Goal: Task Accomplishment & Management: Manage account settings

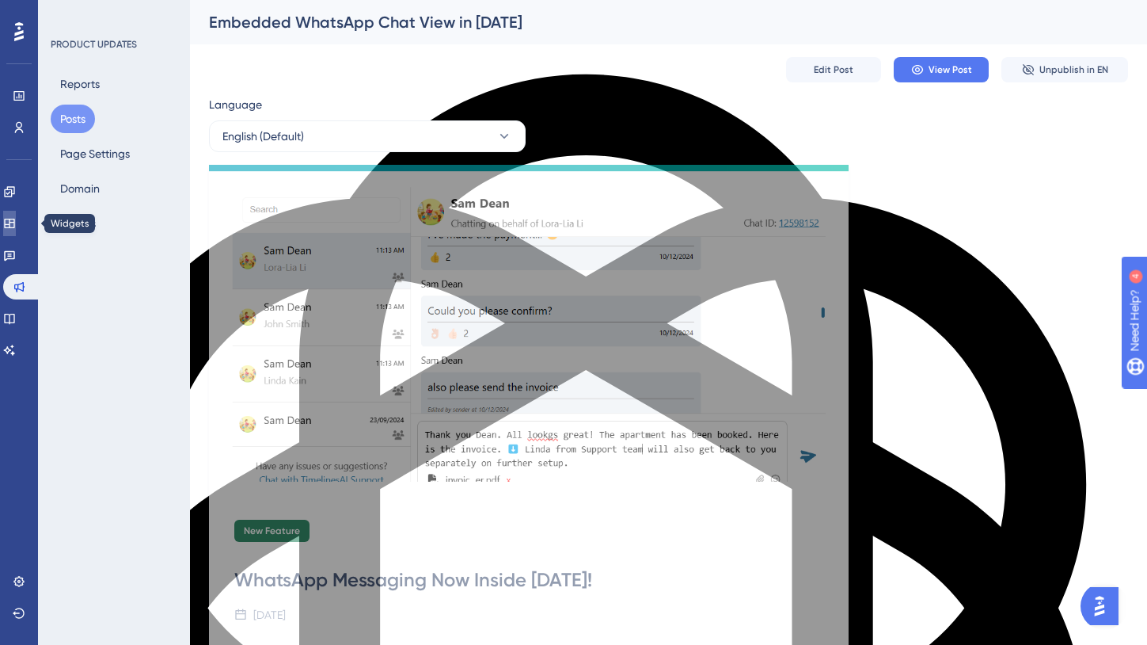
click at [14, 219] on icon at bounding box center [9, 224] width 10 height 10
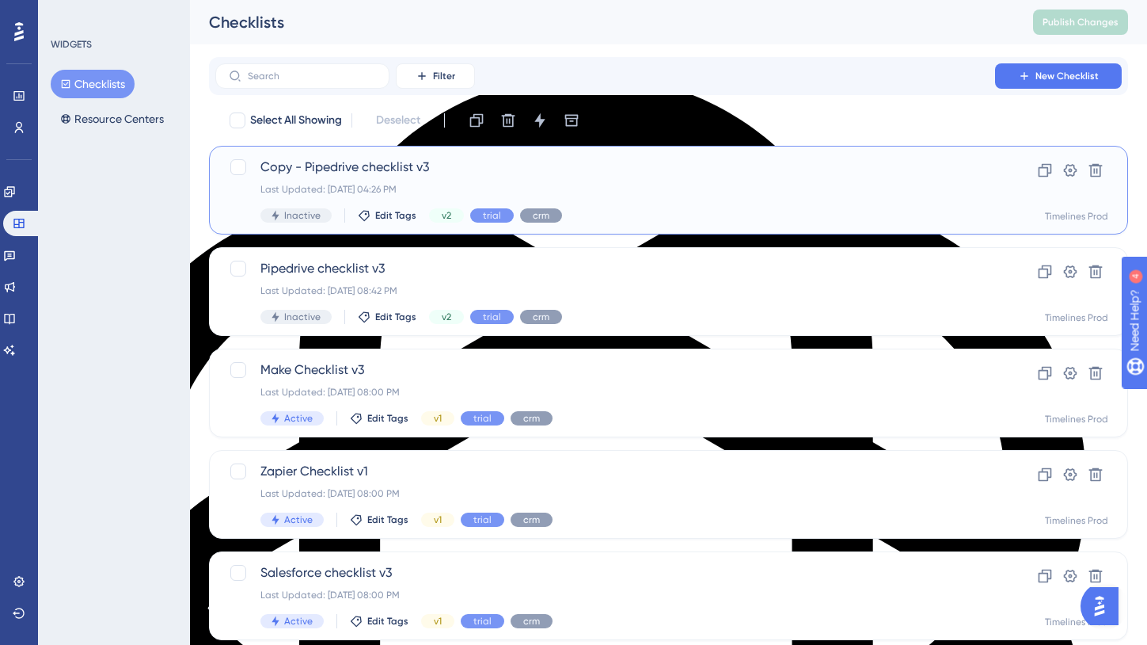
click at [344, 164] on span "Copy - Pipedrive checklist v3" at bounding box center [605, 167] width 690 height 19
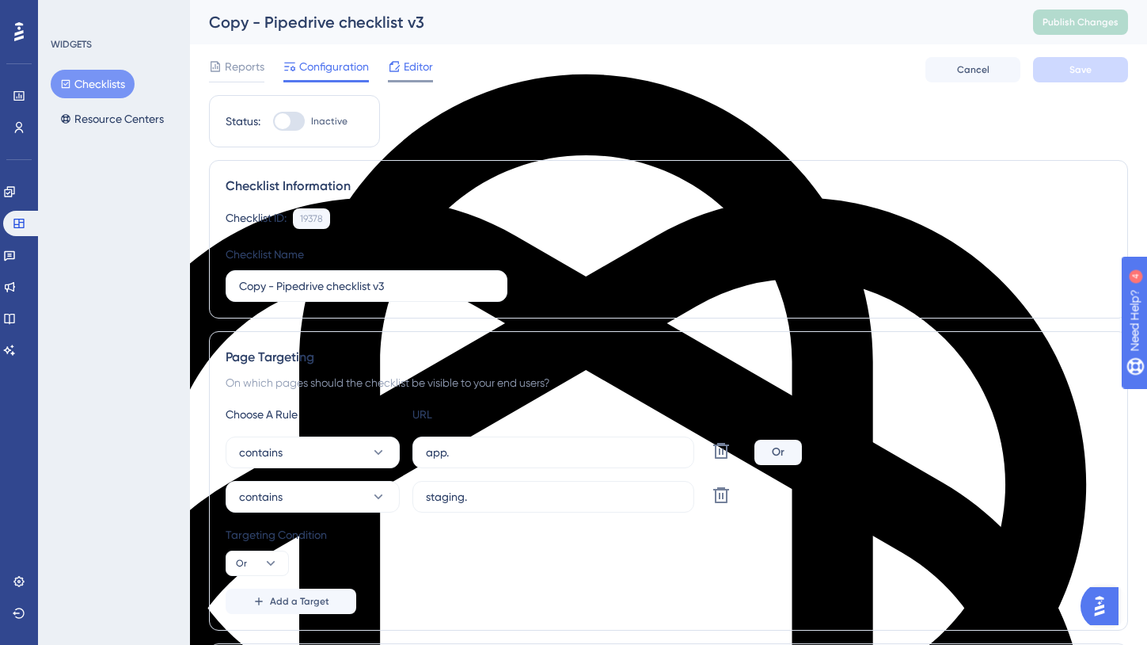
click at [408, 70] on span "Editor" at bounding box center [418, 66] width 29 height 19
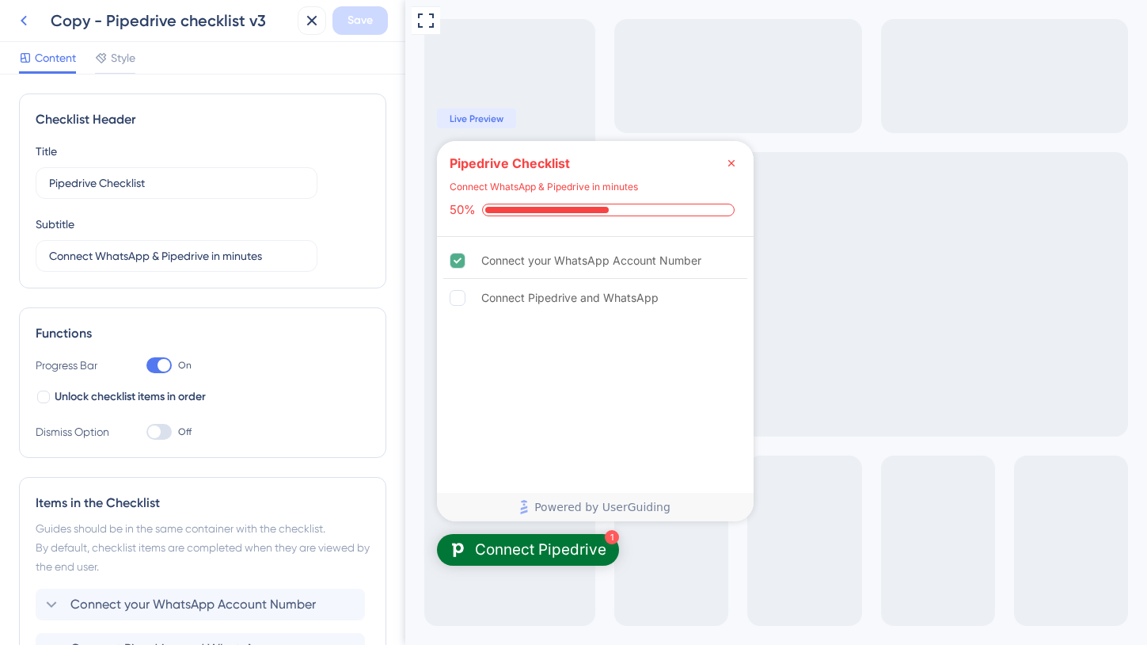
click at [21, 17] on icon at bounding box center [23, 20] width 19 height 19
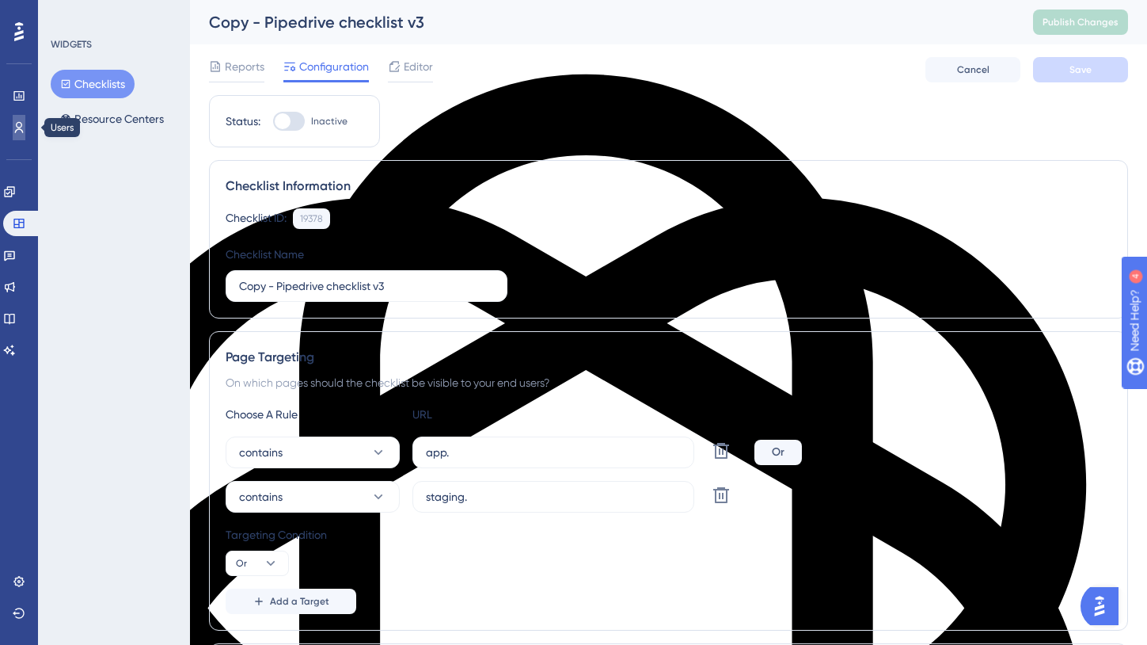
click at [25, 126] on icon at bounding box center [19, 127] width 13 height 13
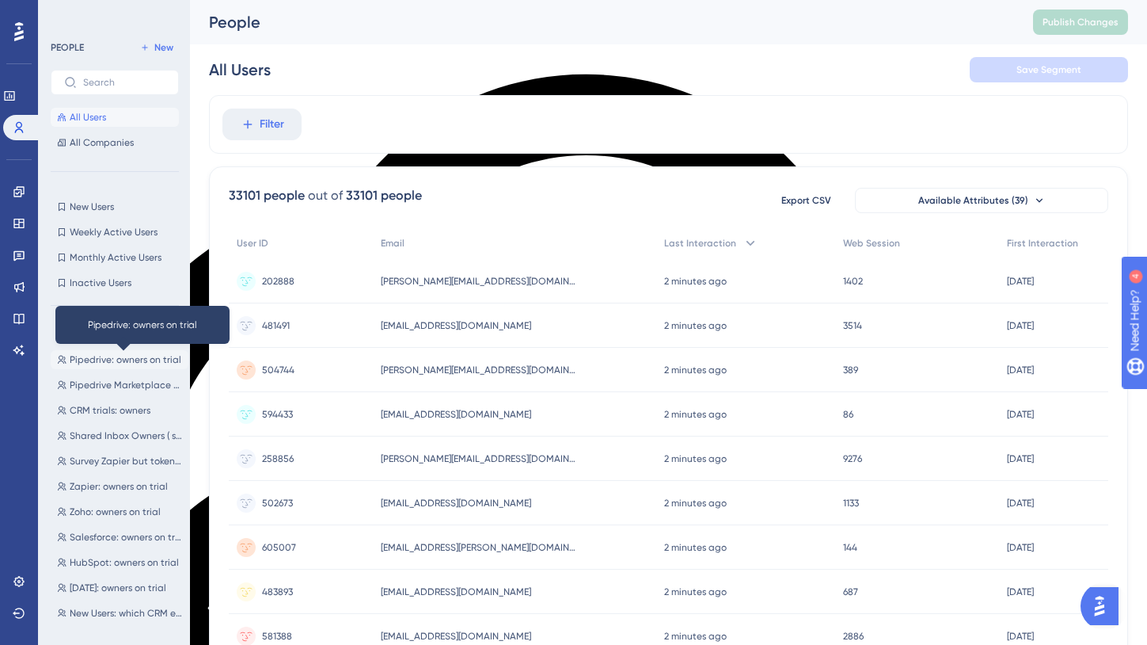
click at [120, 359] on span "Pipedrive: owners on trial" at bounding box center [126, 359] width 112 height 13
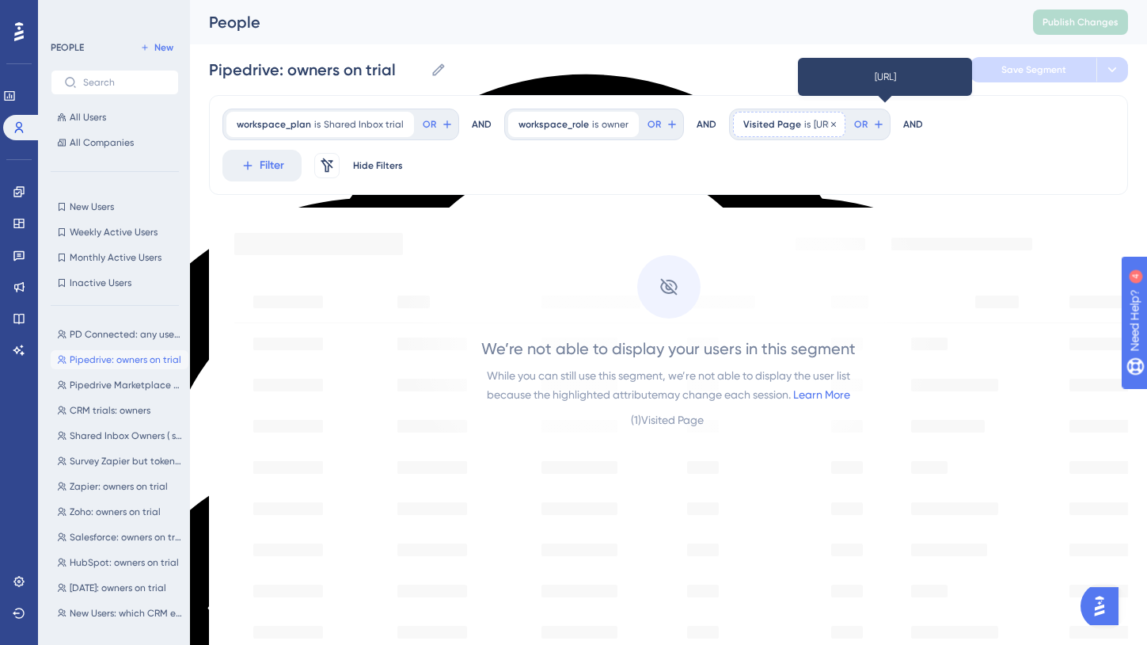
click at [835, 119] on span "https://app.timelines.ai/integrations/pipedrive/" at bounding box center [824, 124] width 21 height 13
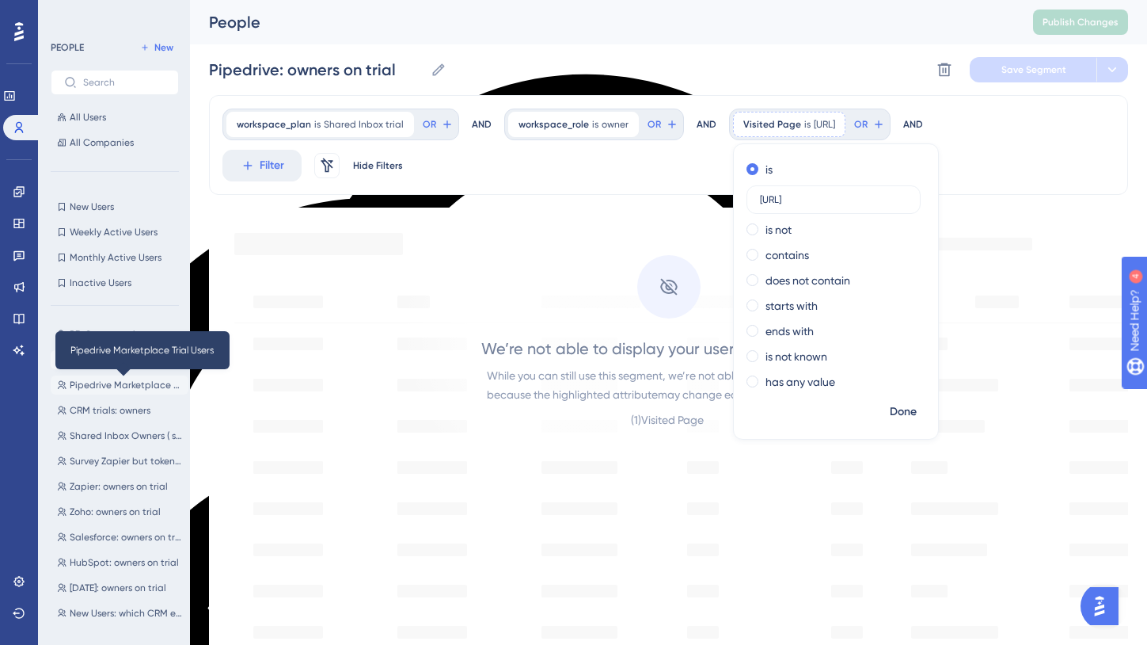
click at [112, 387] on span "Pipedrive Marketplace Trial Users" at bounding box center [126, 384] width 112 height 13
type input "Pipedrive Marketplace Trial Users"
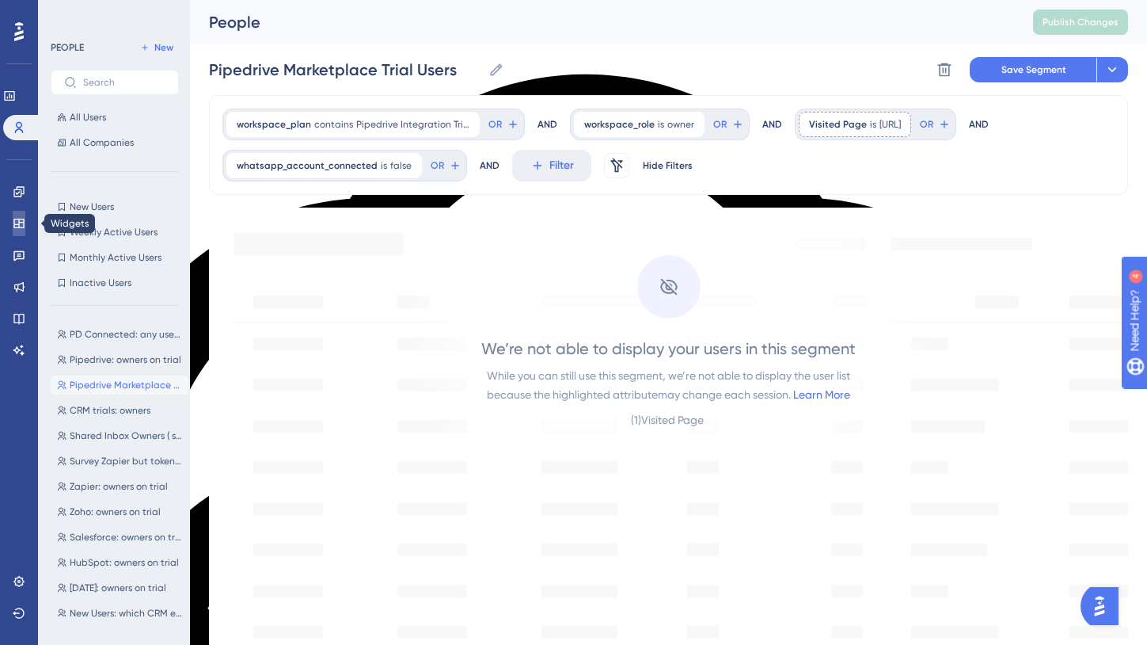
click at [18, 226] on icon at bounding box center [19, 223] width 13 height 13
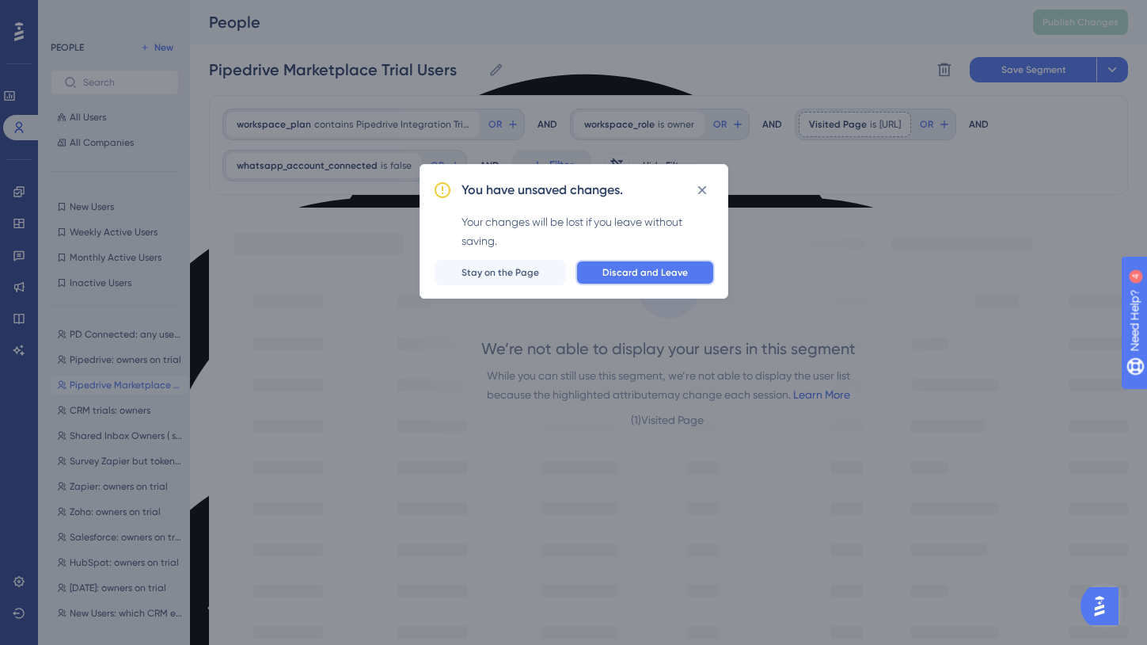
click at [617, 269] on span "Discard and Leave" at bounding box center [646, 272] width 86 height 13
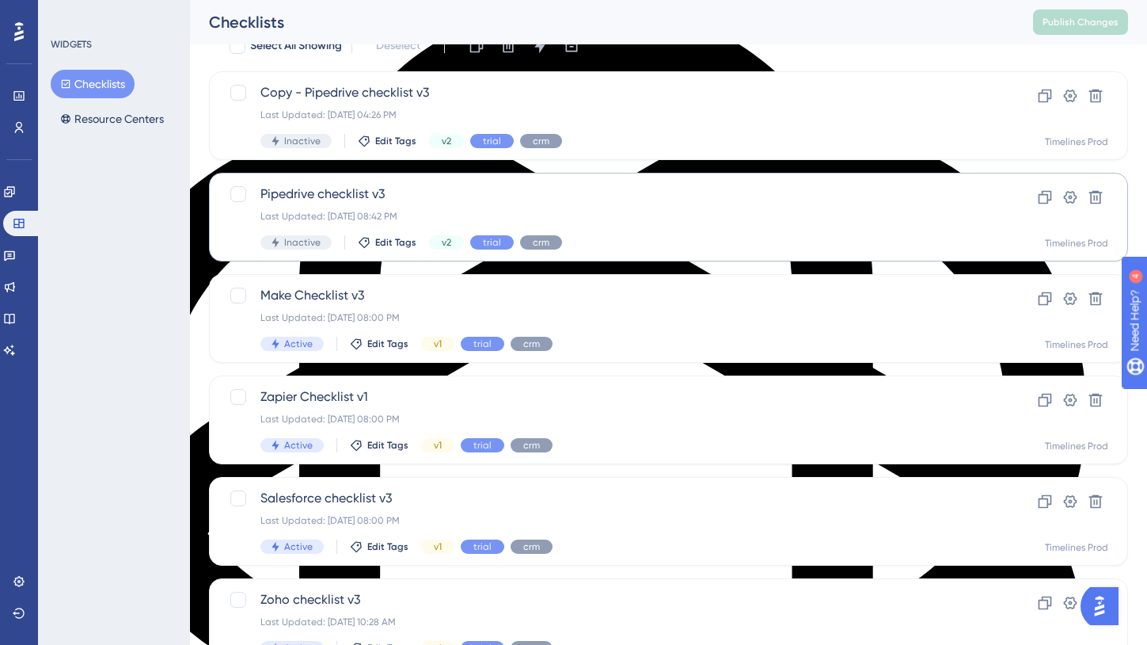
scroll to position [86, 0]
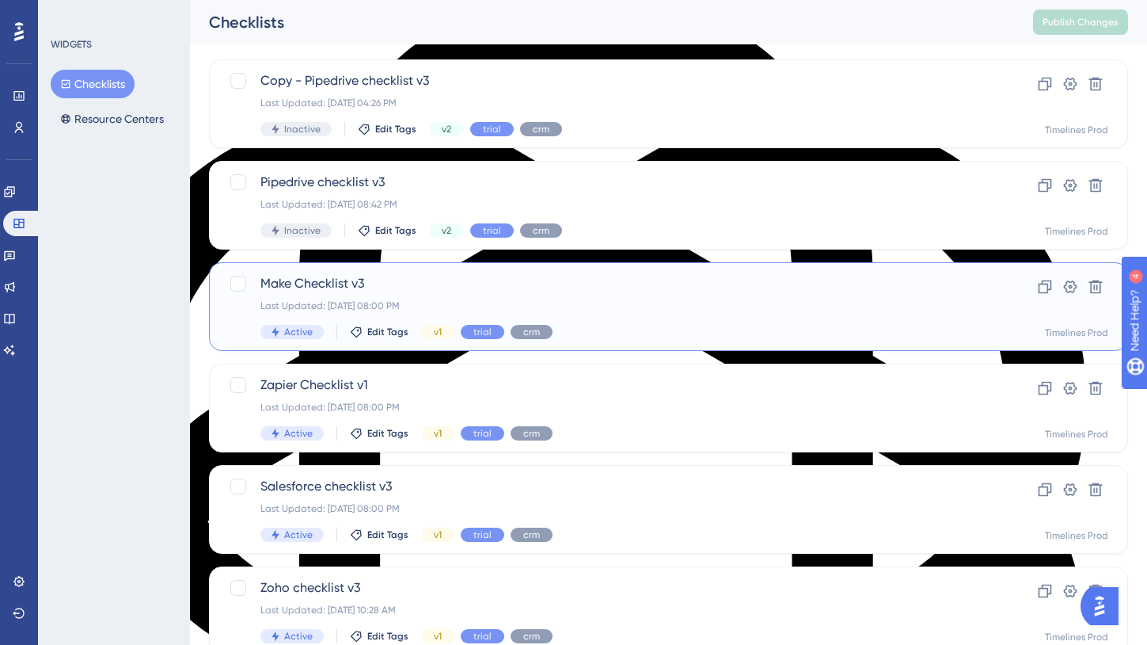
click at [341, 282] on span "Make Checklist v3" at bounding box center [605, 283] width 690 height 19
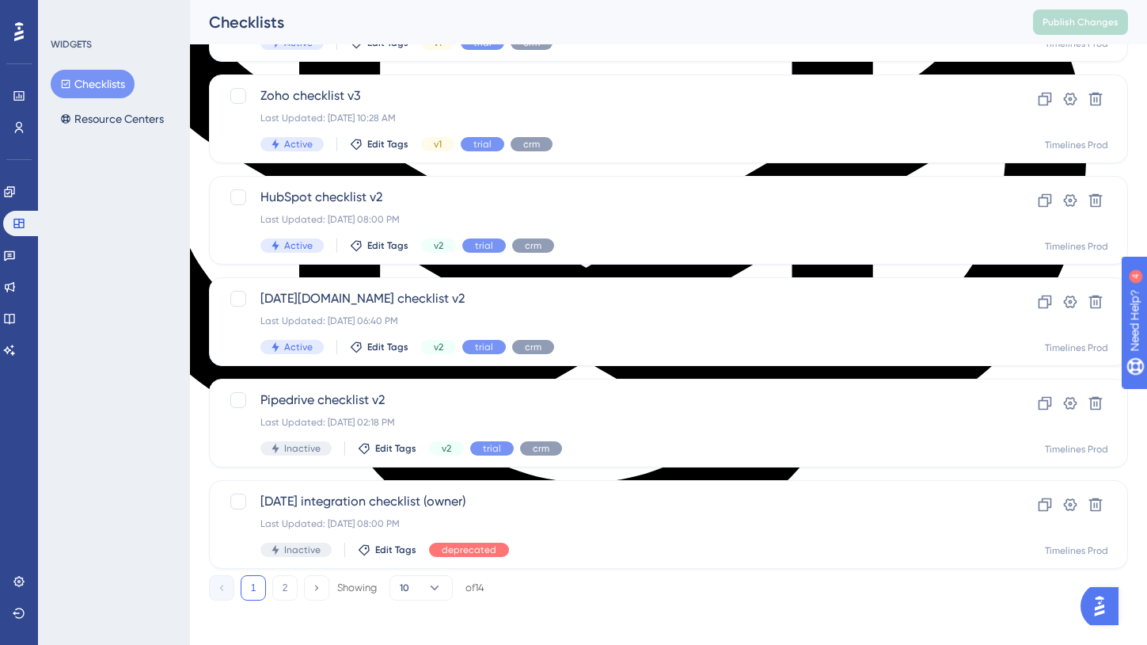
scroll to position [584, 0]
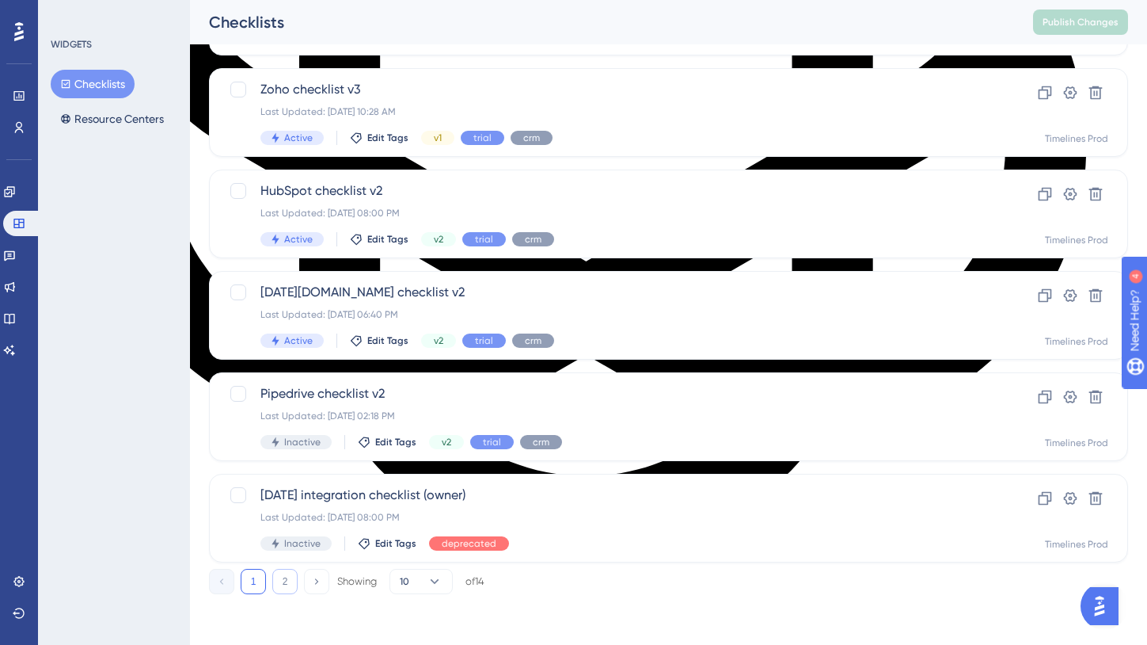
click at [290, 580] on button "2" at bounding box center [284, 580] width 25 height 25
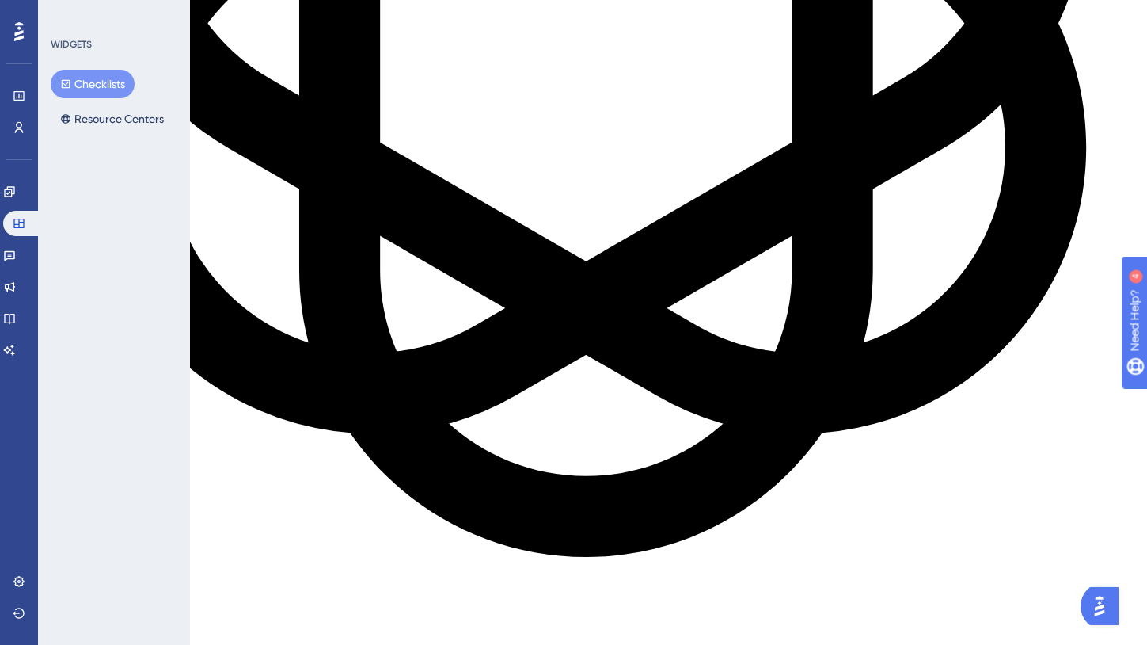
scroll to position [0, 0]
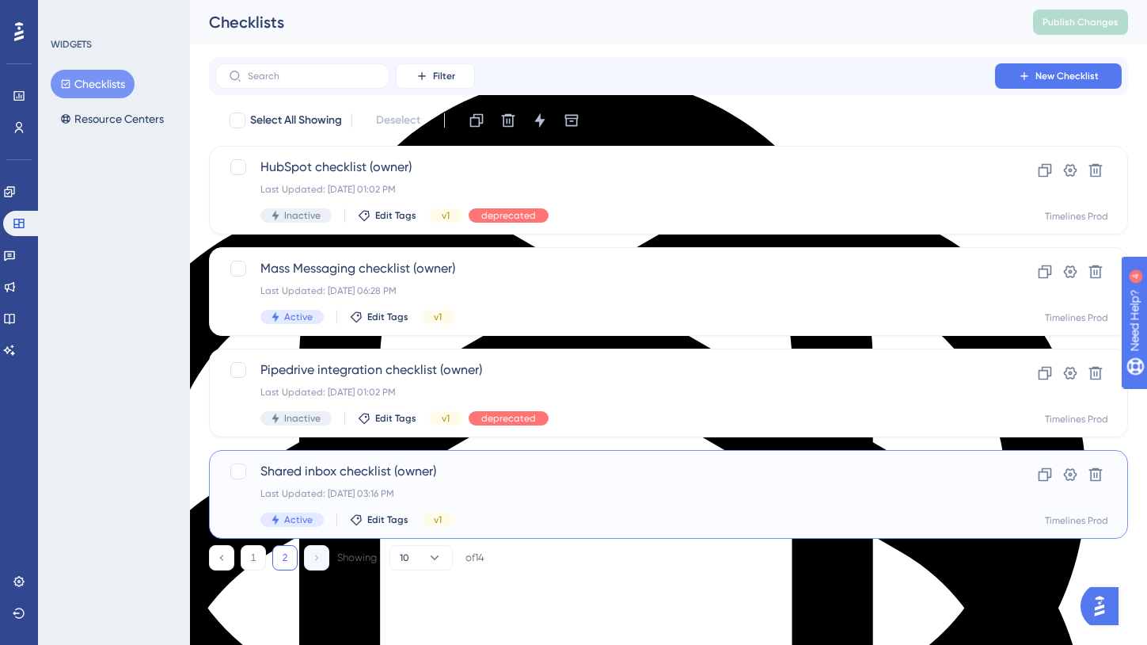
click at [333, 472] on span "Shared inbox checklist (owner)" at bounding box center [605, 471] width 690 height 19
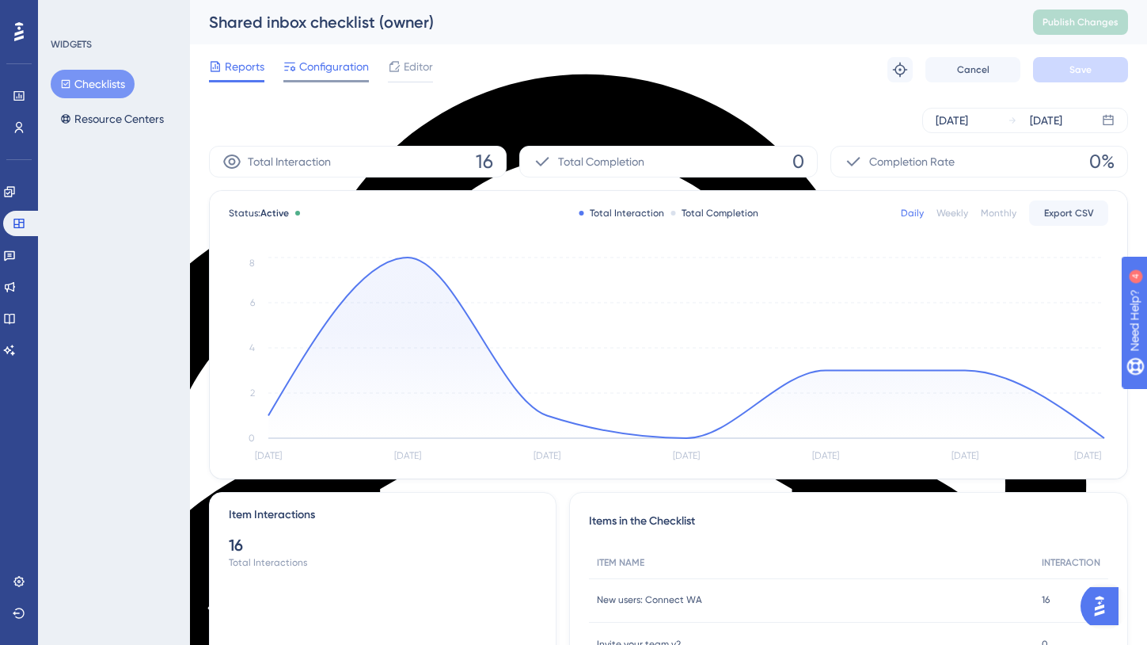
click at [341, 67] on span "Configuration" at bounding box center [334, 66] width 70 height 19
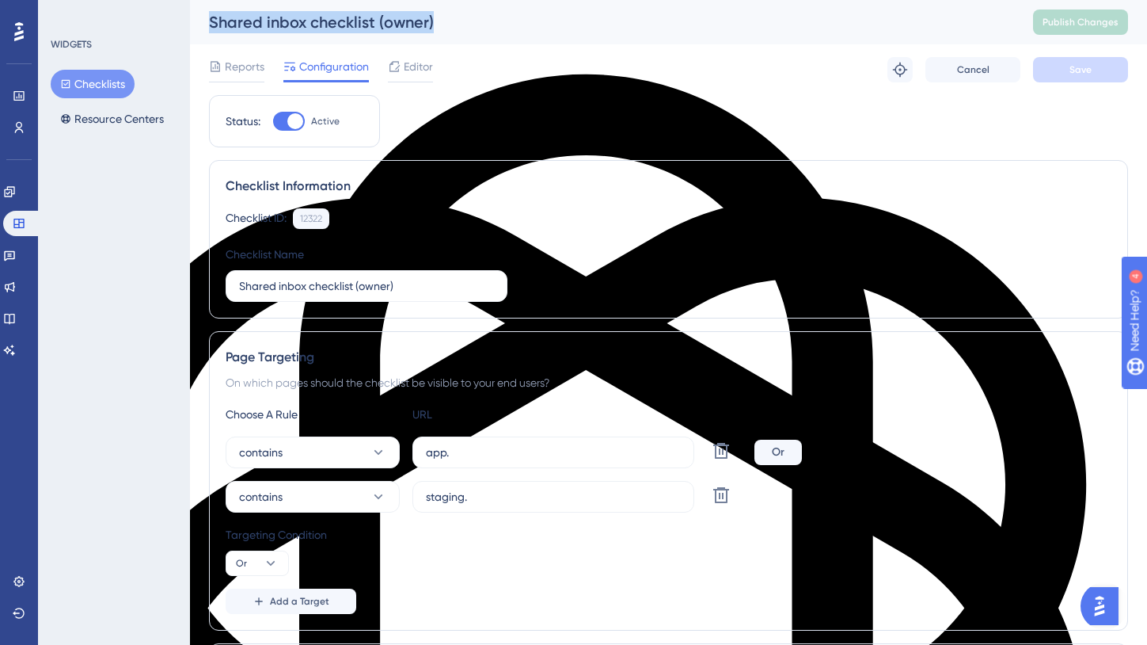
drag, startPoint x: 435, startPoint y: 20, endPoint x: 207, endPoint y: 20, distance: 228.8
type textarea "Shared inbox checklist (owner)"
click at [207, 20] on div "Shared inbox checklist (owner) Publish Changes" at bounding box center [668, 22] width 957 height 44
copy div "Shared inbox checklist (owner)"
click at [406, 67] on span "Editor" at bounding box center [418, 66] width 29 height 19
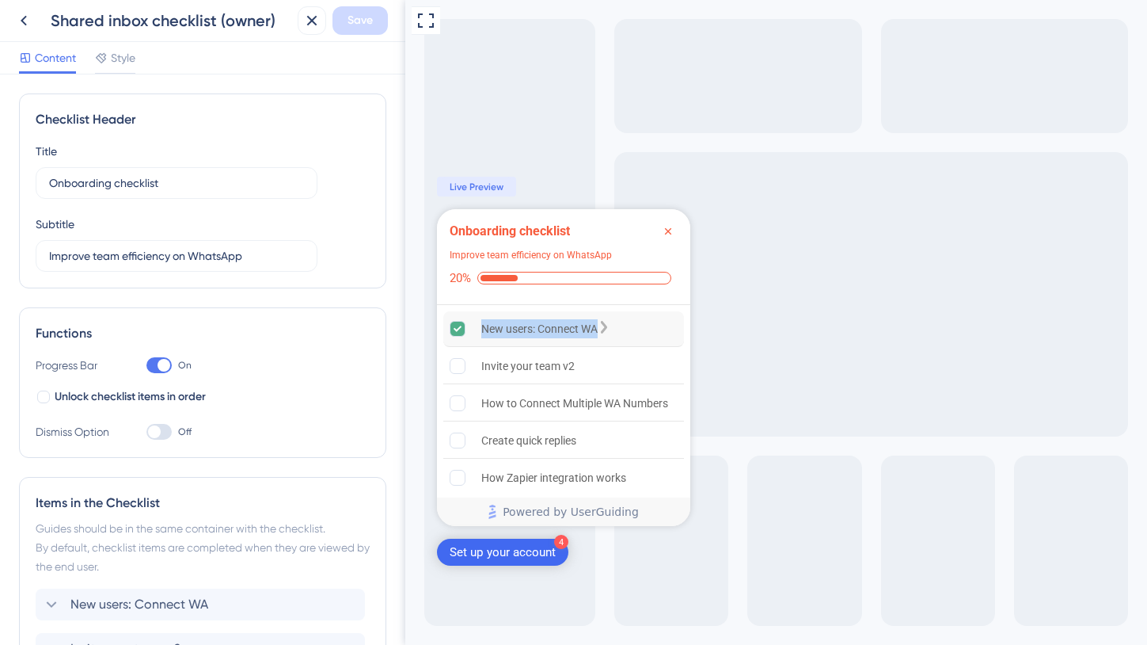
drag, startPoint x: 610, startPoint y: 325, endPoint x: 482, endPoint y: 337, distance: 128.0
click at [482, 337] on div "New users: Connect WA" at bounding box center [563, 329] width 241 height 36
copy div "New users: Connect WA"
drag, startPoint x: 596, startPoint y: 375, endPoint x: 482, endPoint y: 371, distance: 114.1
click at [482, 371] on div "Invite your team v2" at bounding box center [563, 366] width 241 height 36
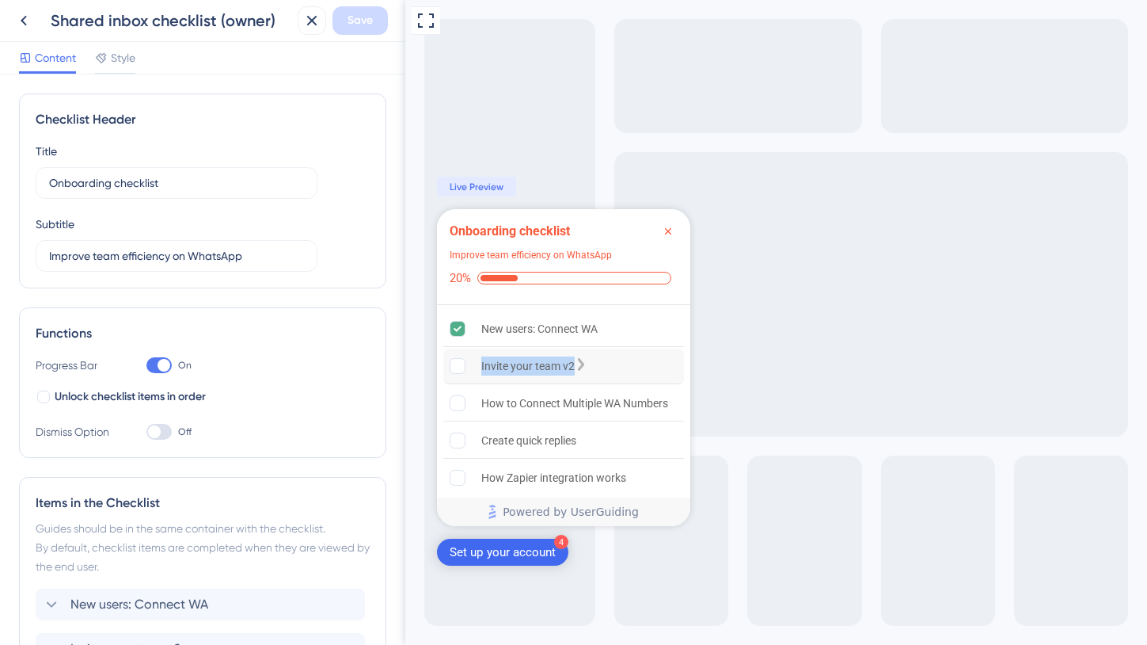
copy div "Invite your team v2"
drag, startPoint x: 651, startPoint y: 404, endPoint x: 505, endPoint y: 404, distance: 145.7
click at [505, 404] on div "How to Connect Multiple WA Numbers" at bounding box center [574, 403] width 187 height 19
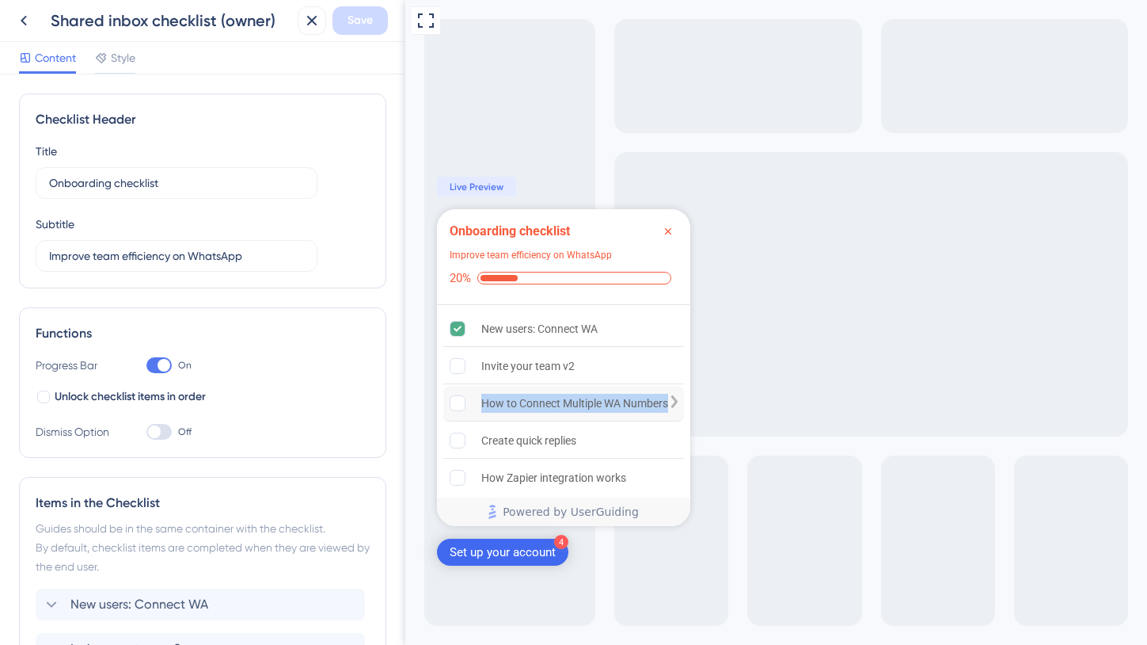
drag, startPoint x: 483, startPoint y: 404, endPoint x: 669, endPoint y: 406, distance: 186.1
click at [669, 406] on div "How to Connect Multiple WA Numbers" at bounding box center [563, 404] width 241 height 36
copy div "How to Connect Multiple WA Numbers"
drag, startPoint x: 587, startPoint y: 435, endPoint x: 472, endPoint y: 435, distance: 114.8
click at [472, 435] on div "Create quick replies" at bounding box center [563, 441] width 241 height 36
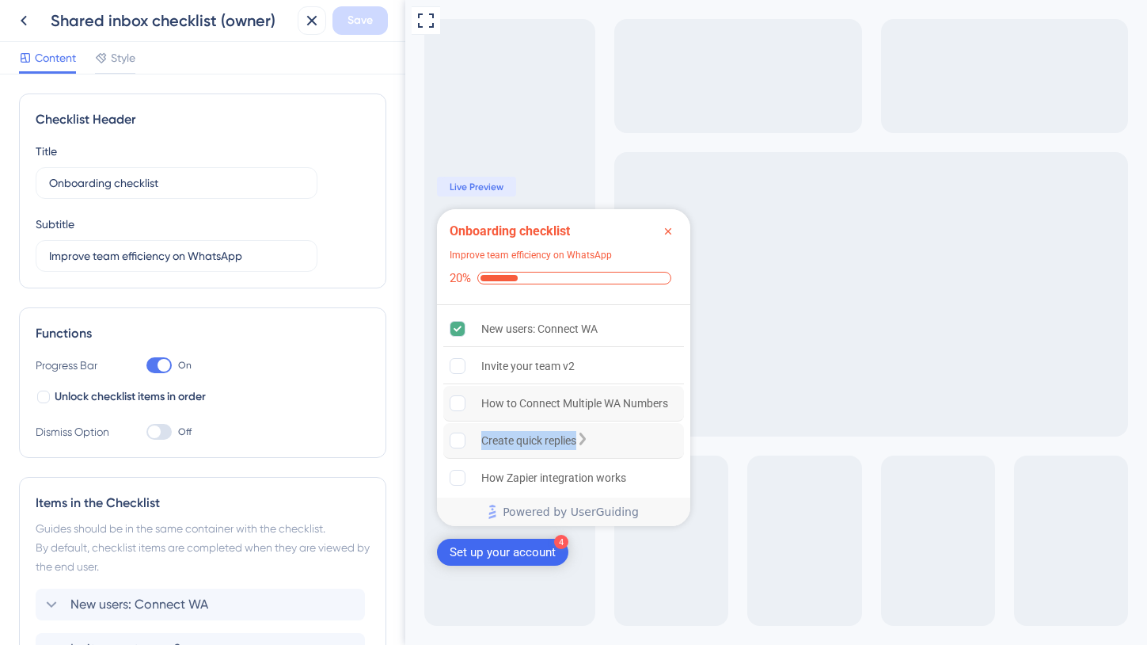
copy div "Create quick replies"
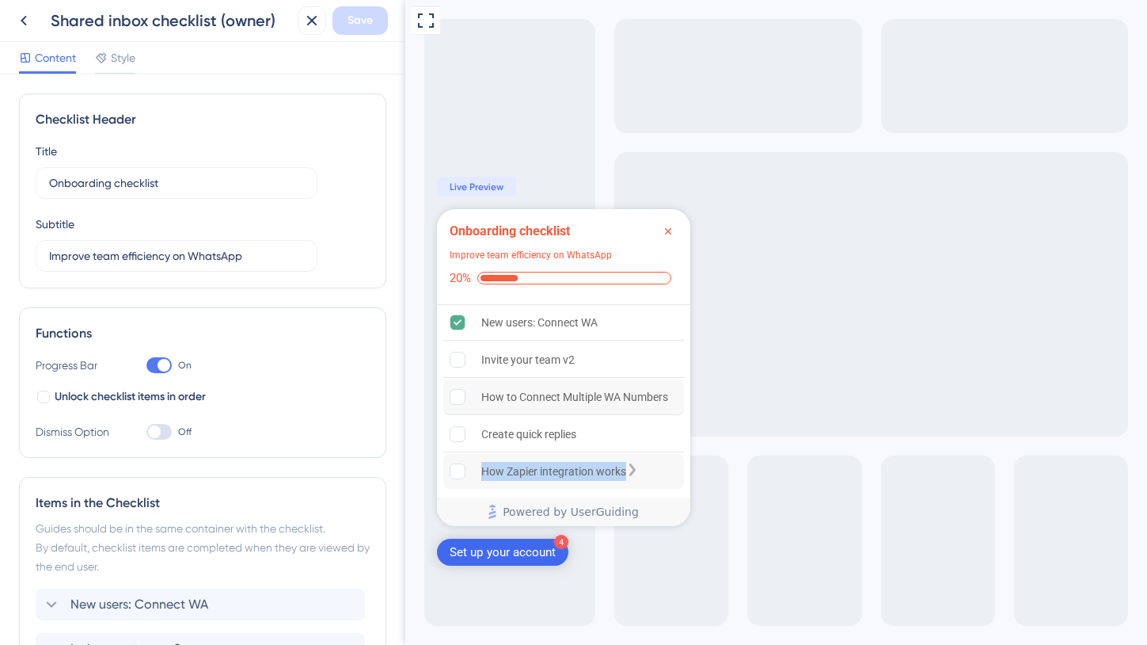
drag, startPoint x: 632, startPoint y: 469, endPoint x: 481, endPoint y: 469, distance: 150.4
click at [481, 469] on div "How Zapier integration works" at bounding box center [563, 471] width 241 height 35
copy div "How Zapier integration works"
click at [669, 227] on icon "Close Checklist" at bounding box center [668, 231] width 13 height 13
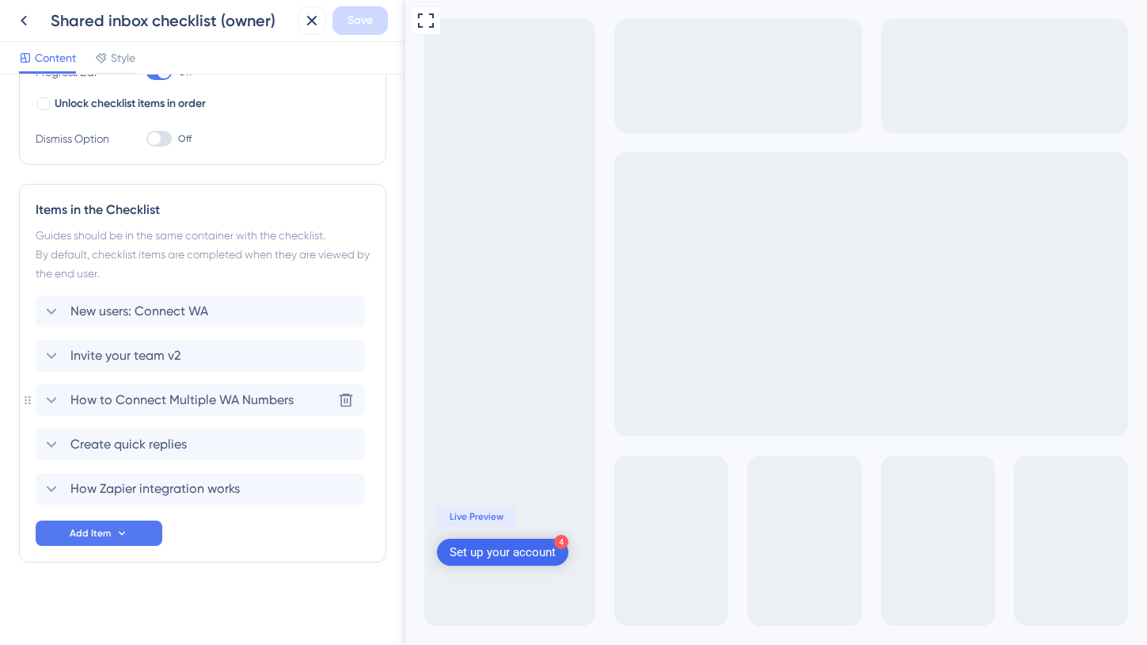
scroll to position [0, 0]
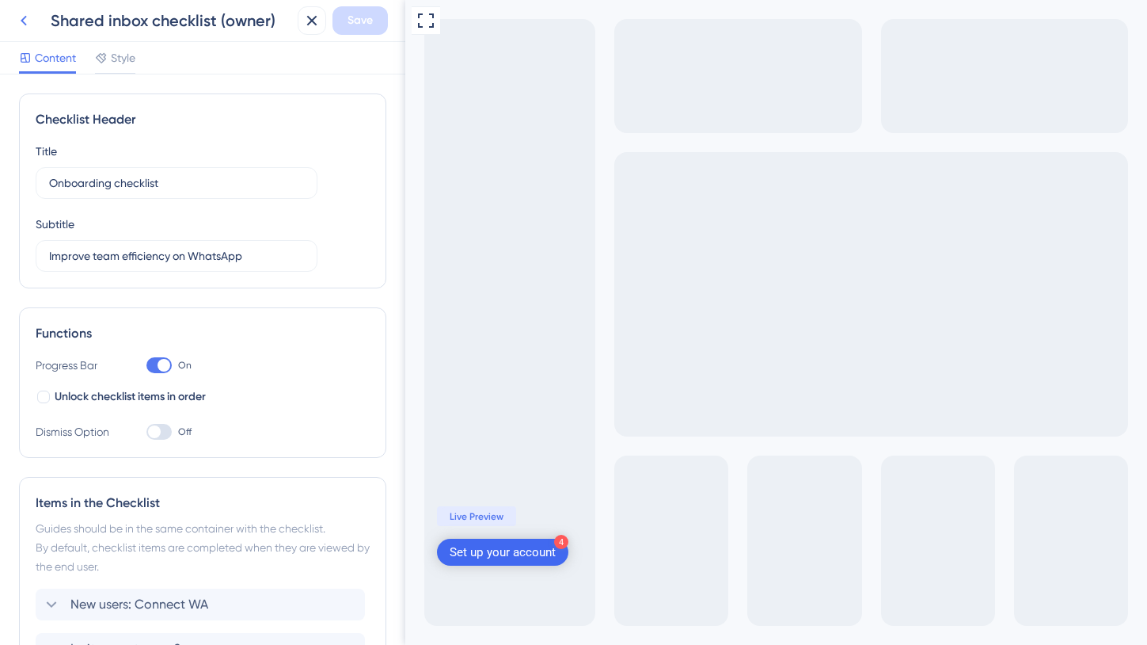
click at [26, 21] on icon at bounding box center [23, 20] width 19 height 19
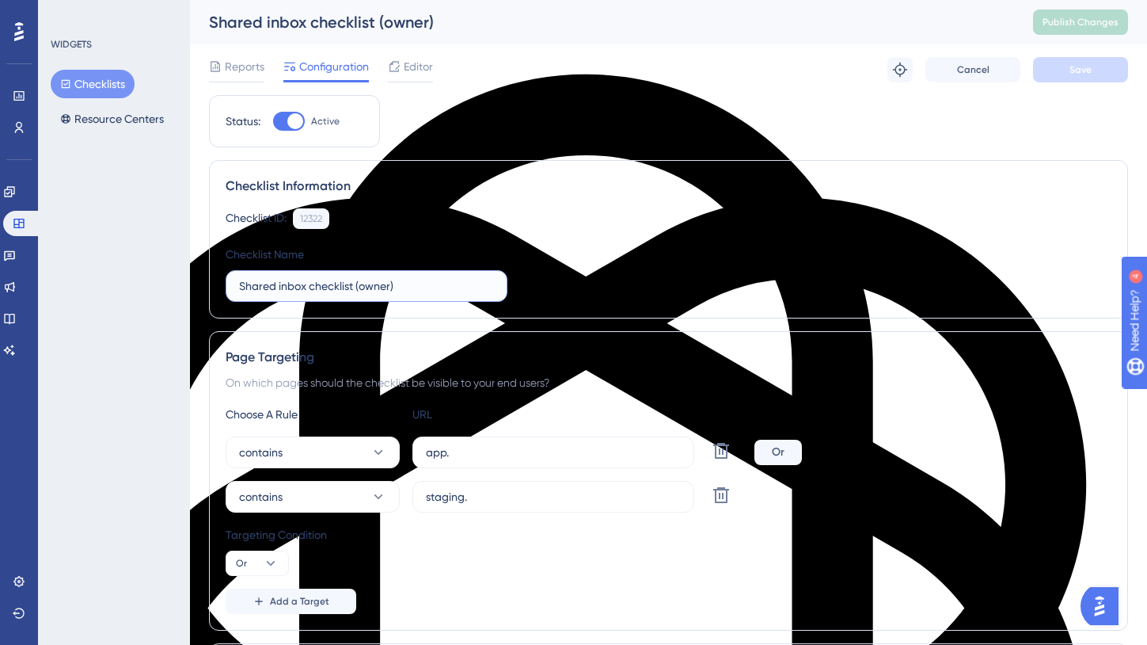
drag, startPoint x: 441, startPoint y: 291, endPoint x: 238, endPoint y: 287, distance: 203.5
click at [238, 287] on label "Shared inbox checklist (owner)" at bounding box center [367, 286] width 282 height 32
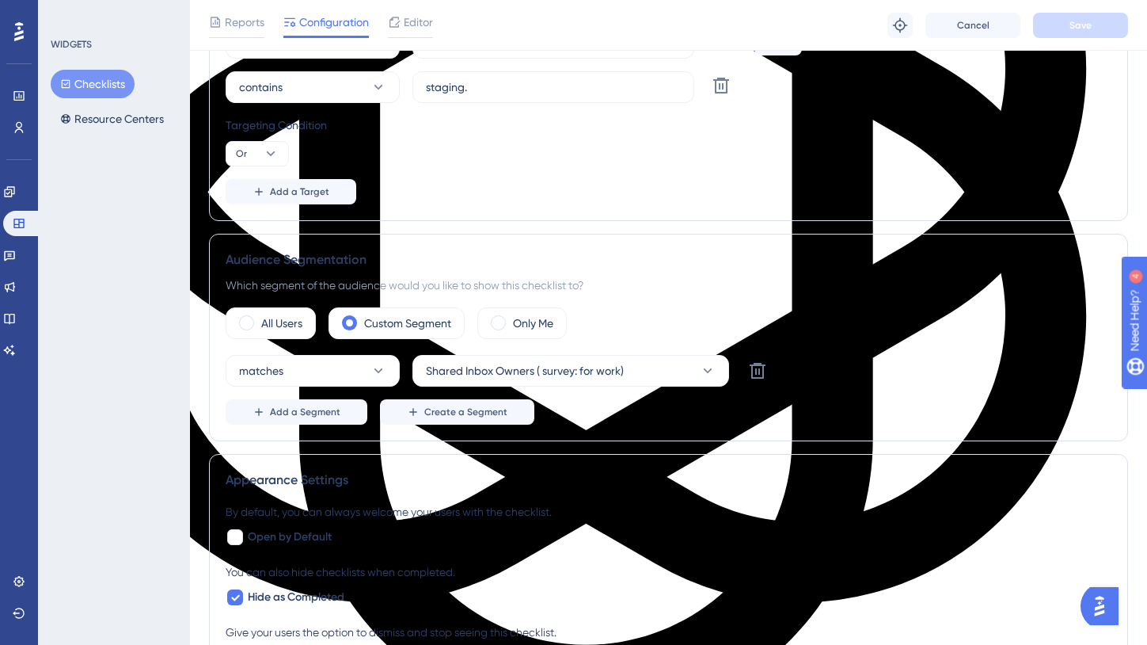
scroll to position [435, 0]
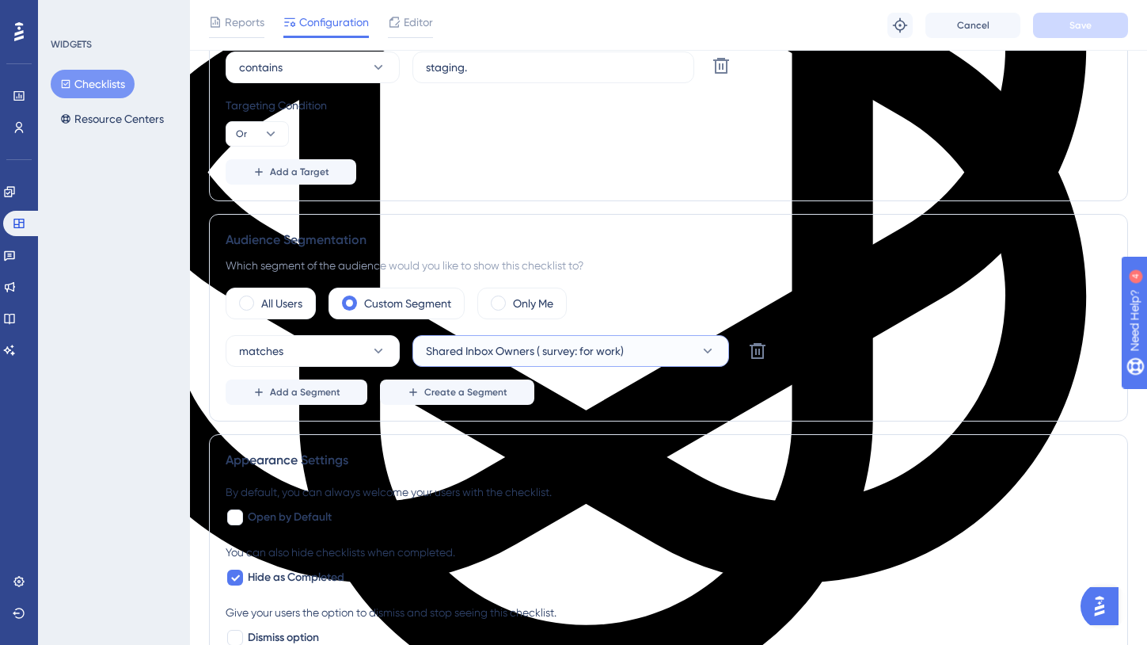
click at [622, 343] on button "Shared Inbox Owners ( survey: for work)" at bounding box center [571, 351] width 317 height 32
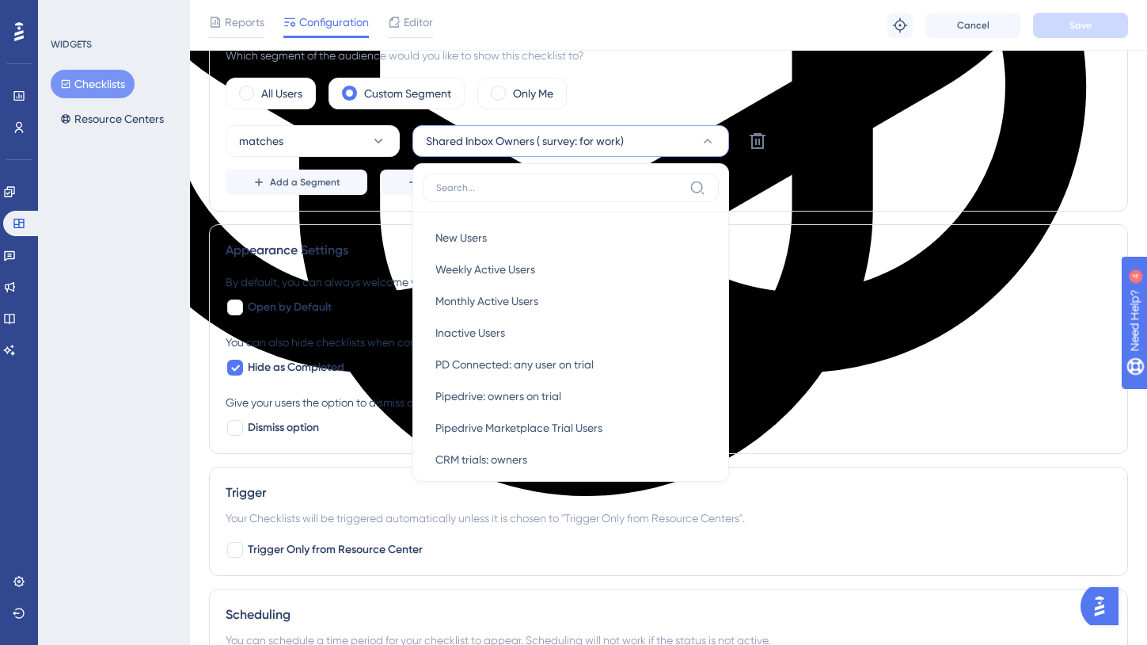
drag, startPoint x: 645, startPoint y: 144, endPoint x: 416, endPoint y: 144, distance: 228.8
click at [416, 144] on button "Shared Inbox Owners ( survey: for work)" at bounding box center [571, 141] width 317 height 32
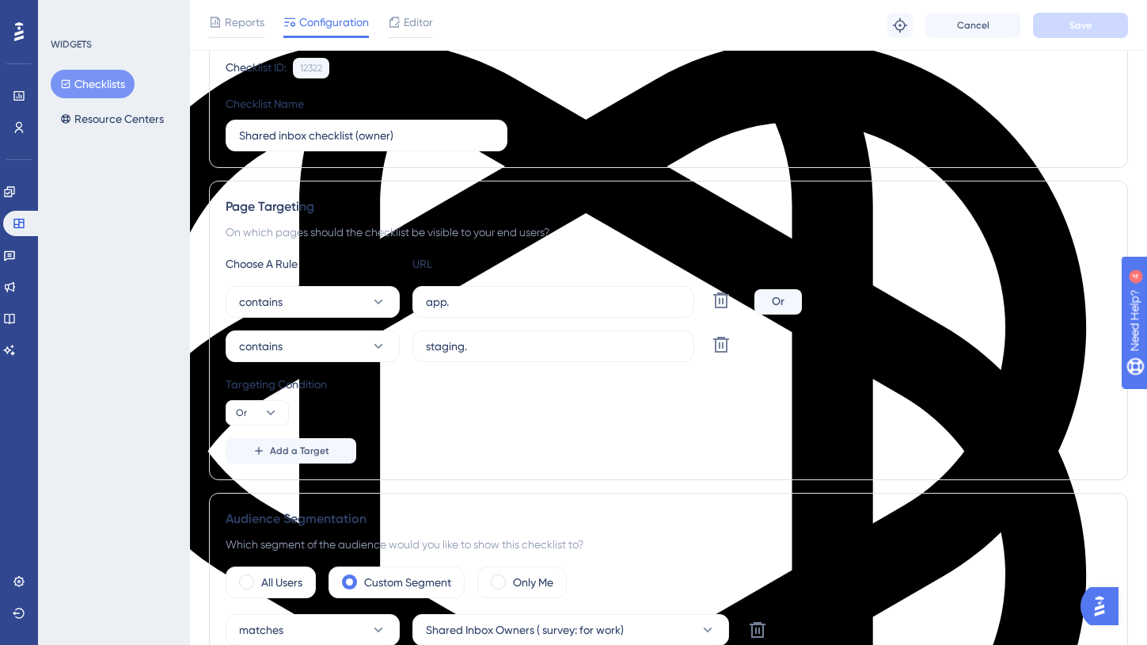
scroll to position [0, 0]
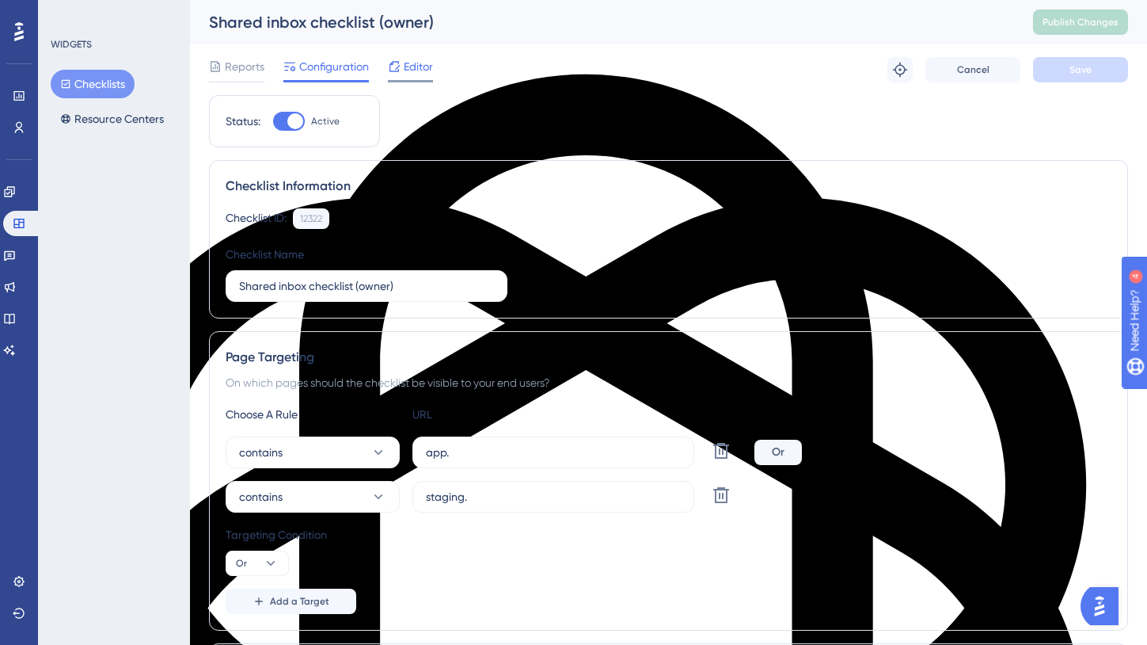
click at [419, 65] on span "Editor" at bounding box center [418, 66] width 29 height 19
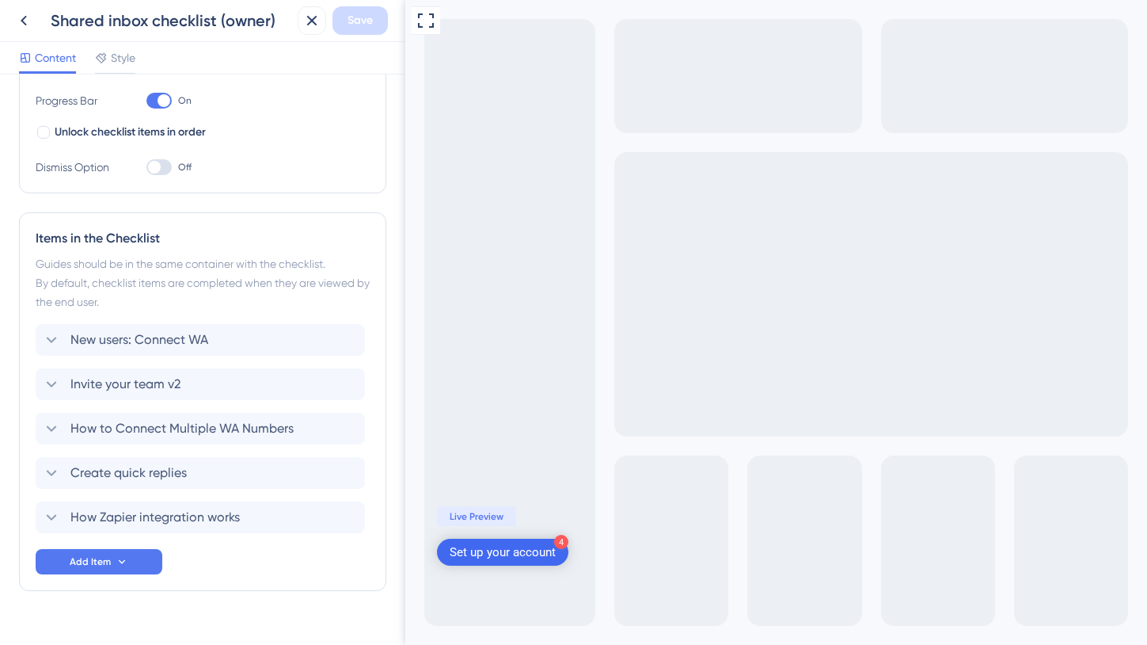
scroll to position [287, 0]
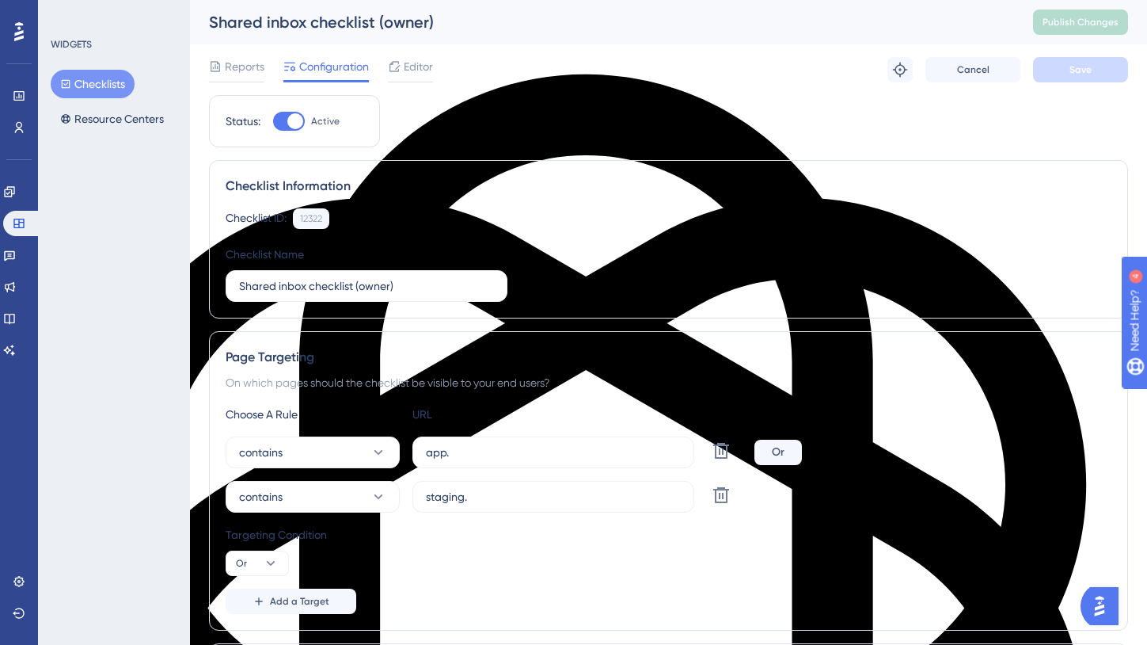
click at [117, 86] on button "Checklists" at bounding box center [93, 84] width 84 height 29
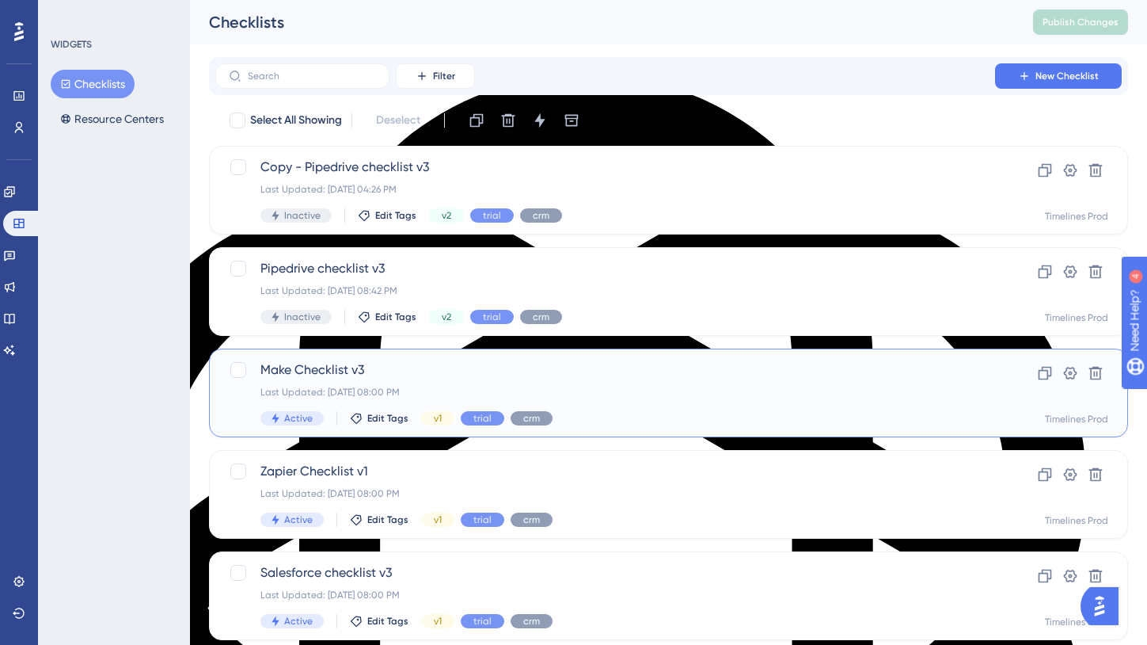
click at [315, 366] on span "Make Checklist v3" at bounding box center [605, 369] width 690 height 19
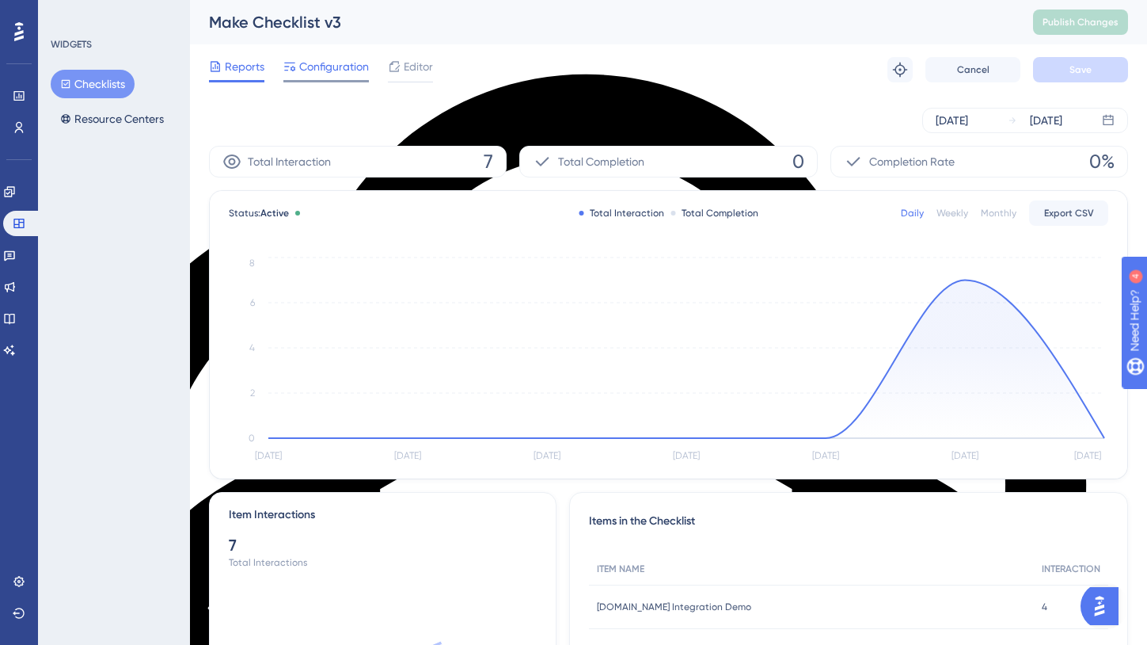
click at [348, 70] on span "Configuration" at bounding box center [334, 66] width 70 height 19
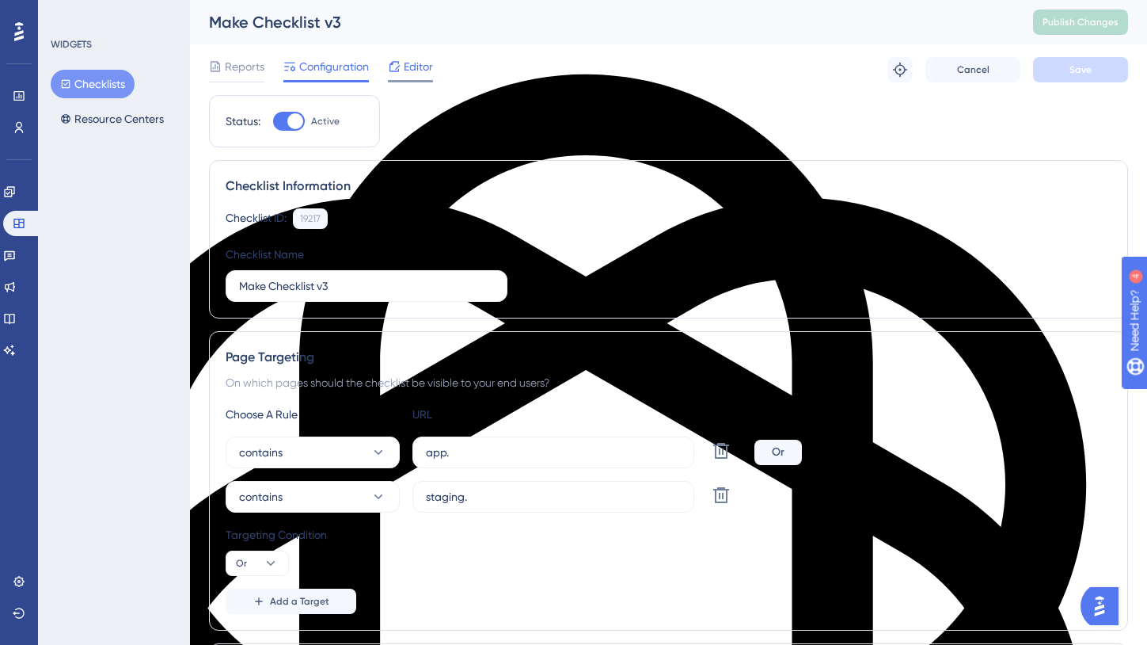
click at [420, 63] on span "Editor" at bounding box center [418, 66] width 29 height 19
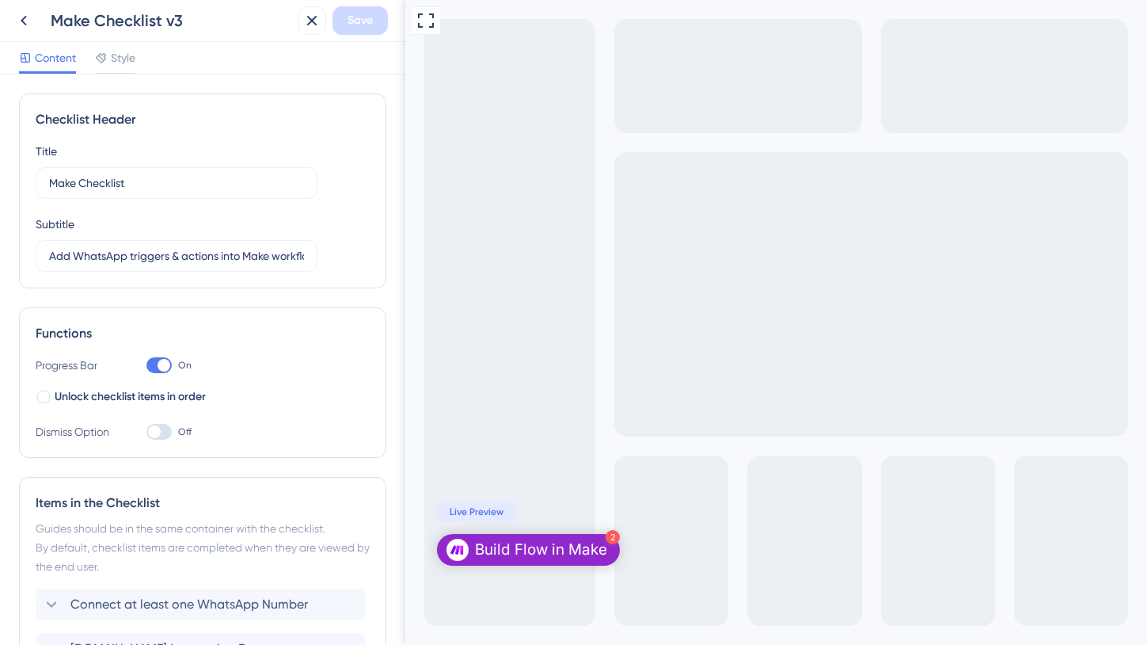
scroll to position [204, 0]
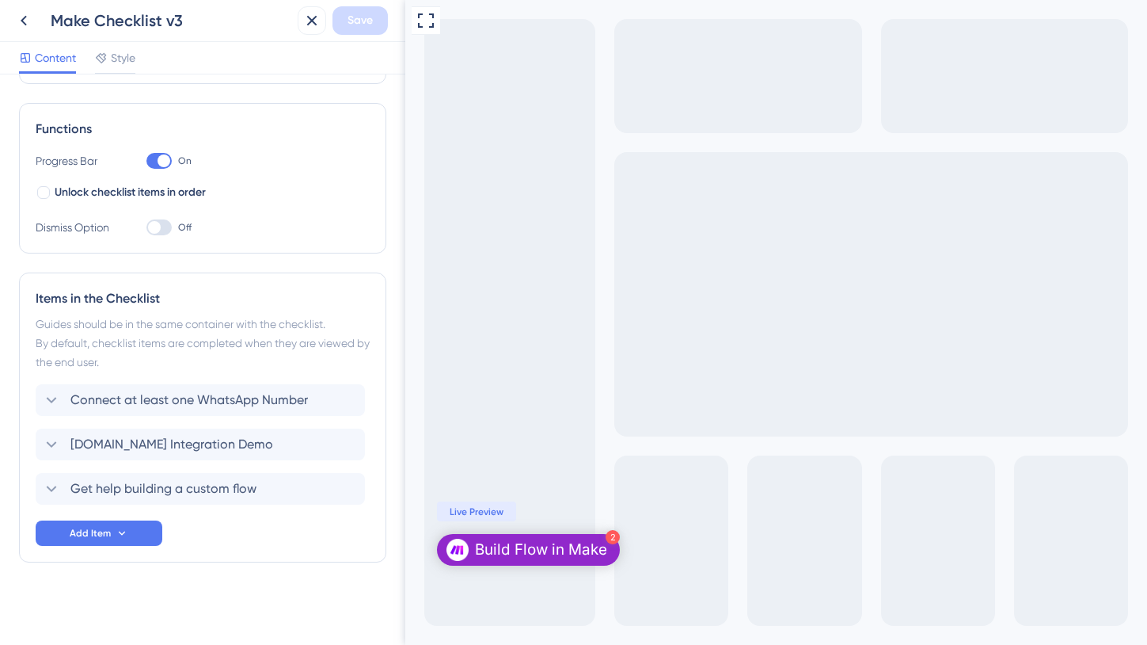
click at [520, 541] on div "Build Flow in Make" at bounding box center [541, 550] width 132 height 20
drag, startPoint x: 710, startPoint y: 287, endPoint x: 477, endPoint y: 287, distance: 232.8
copy div "Connect at least one WhatsApp Number"
drag, startPoint x: 650, startPoint y: 330, endPoint x: 480, endPoint y: 331, distance: 170.2
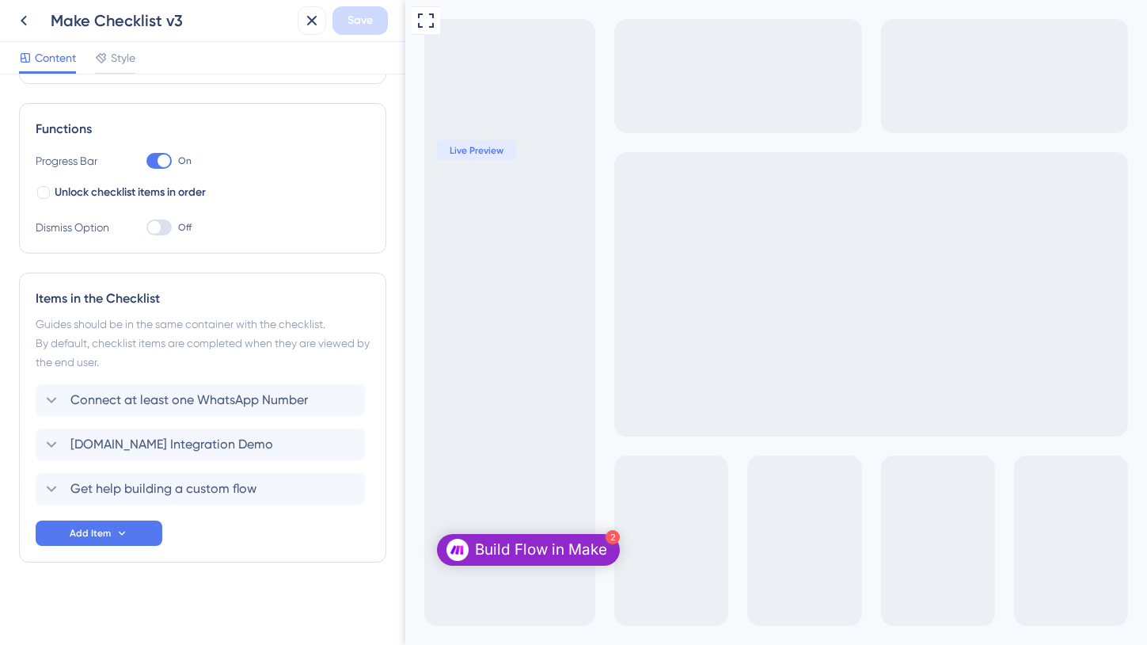
copy div "[DOMAIN_NAME] Integration Demo"
drag, startPoint x: 660, startPoint y: 363, endPoint x: 472, endPoint y: 363, distance: 187.6
copy div "Get help building a custom flow"
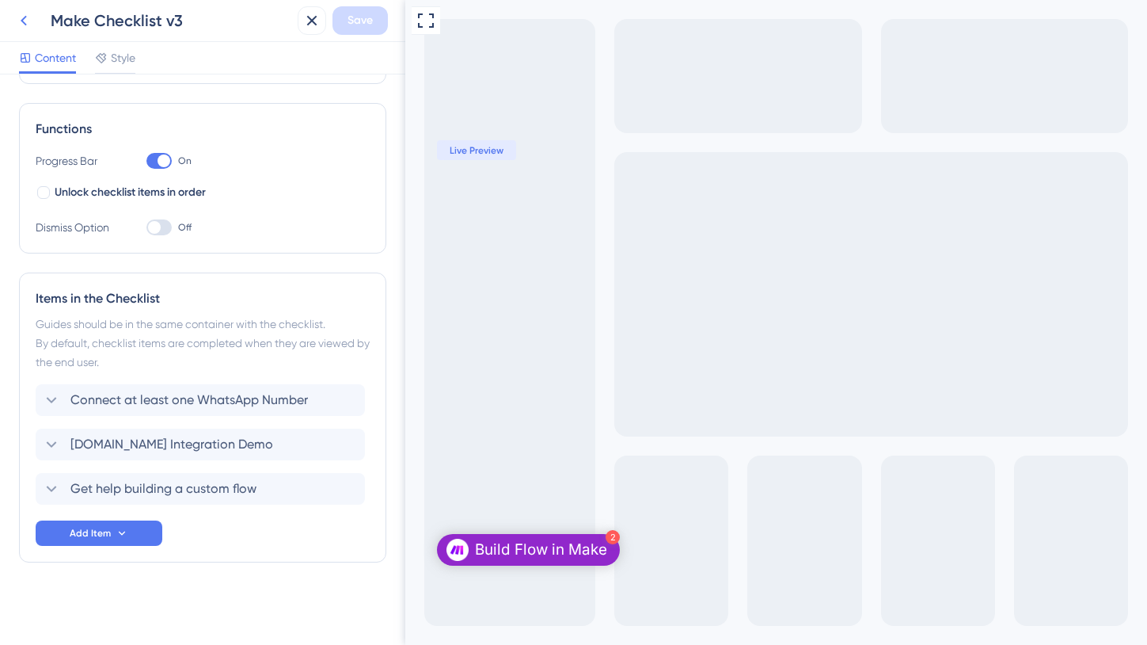
click at [25, 22] on icon at bounding box center [23, 20] width 19 height 19
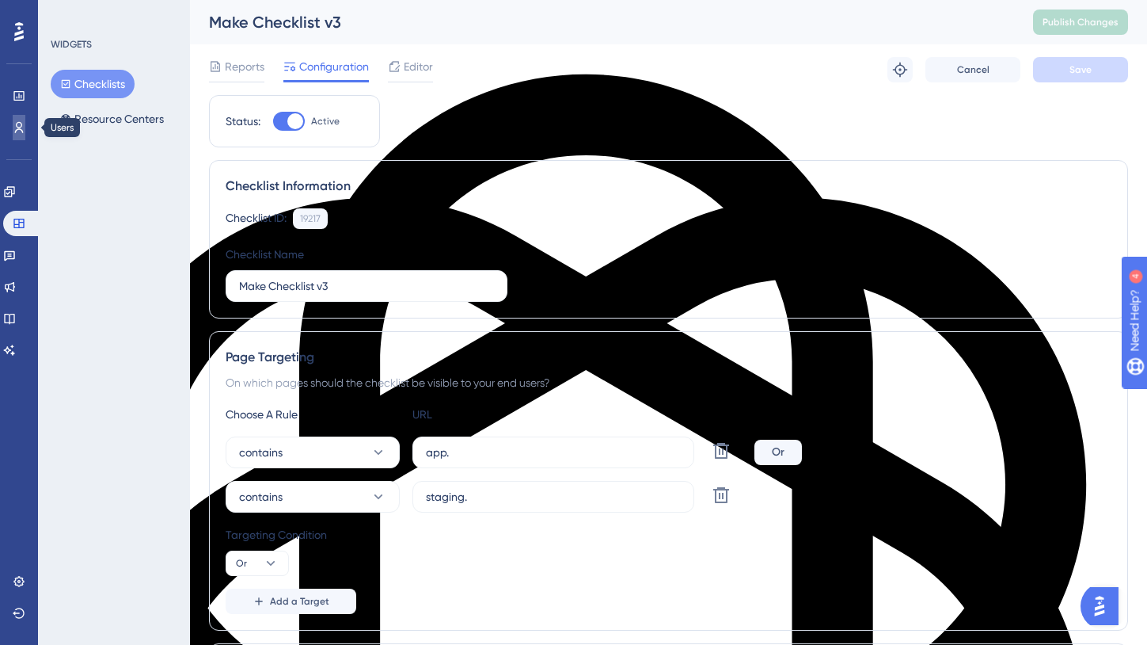
click at [21, 136] on link at bounding box center [19, 127] width 13 height 25
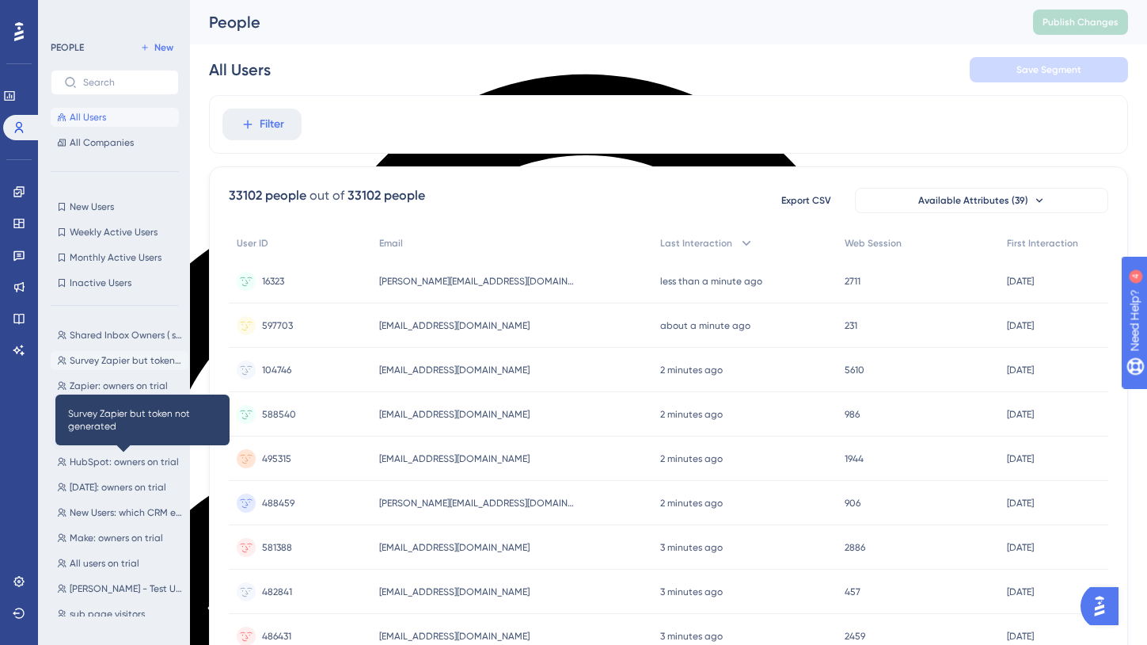
scroll to position [104, 0]
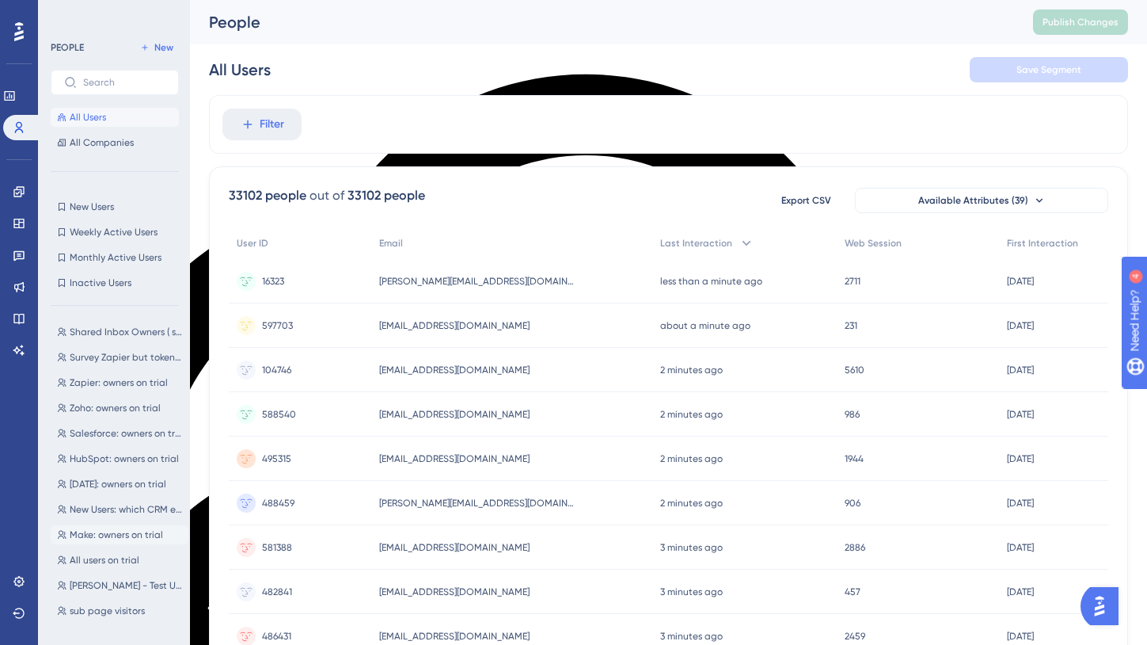
click at [108, 534] on span "Make: owners on trial" at bounding box center [116, 534] width 93 height 13
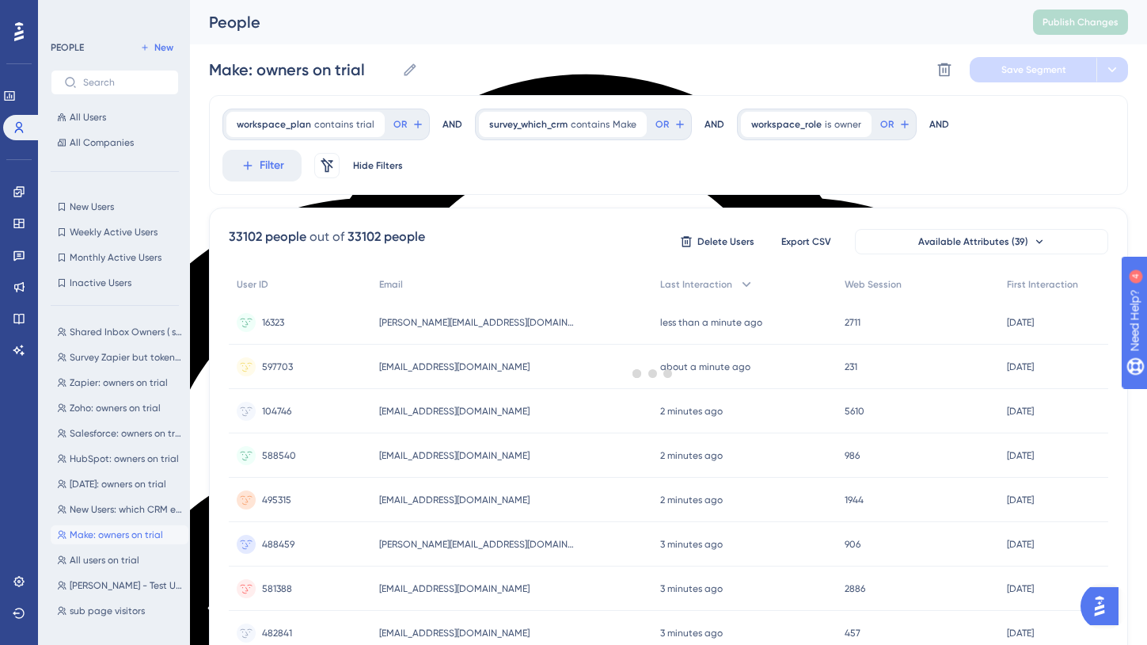
scroll to position [0, 0]
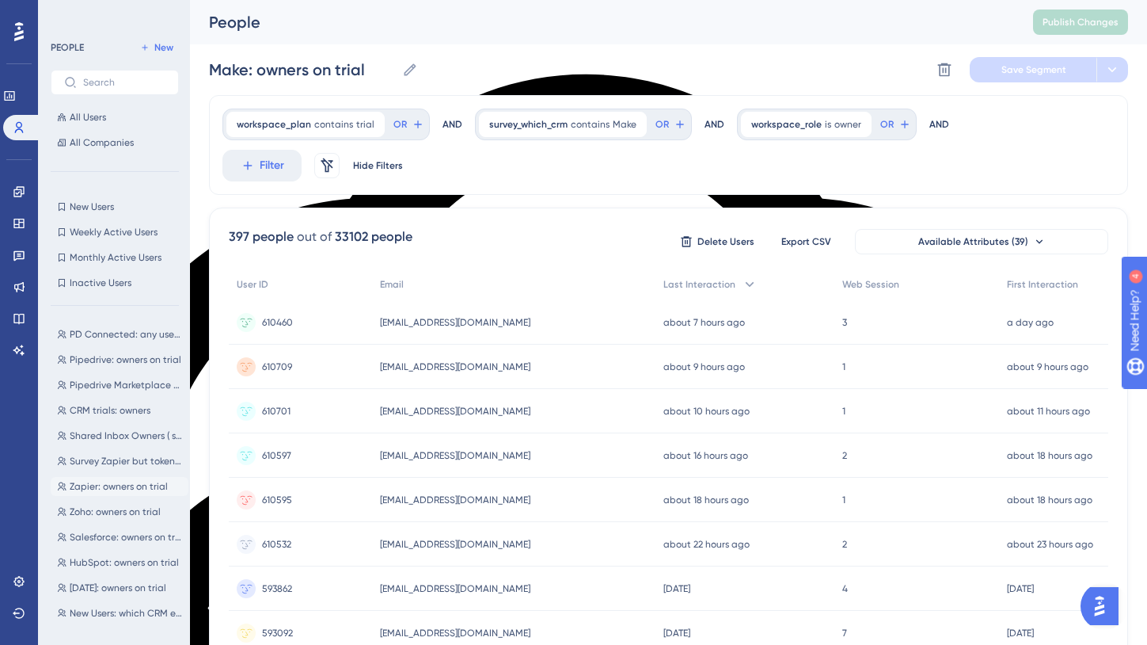
click at [112, 489] on span "Zapier: owners on trial" at bounding box center [119, 486] width 98 height 13
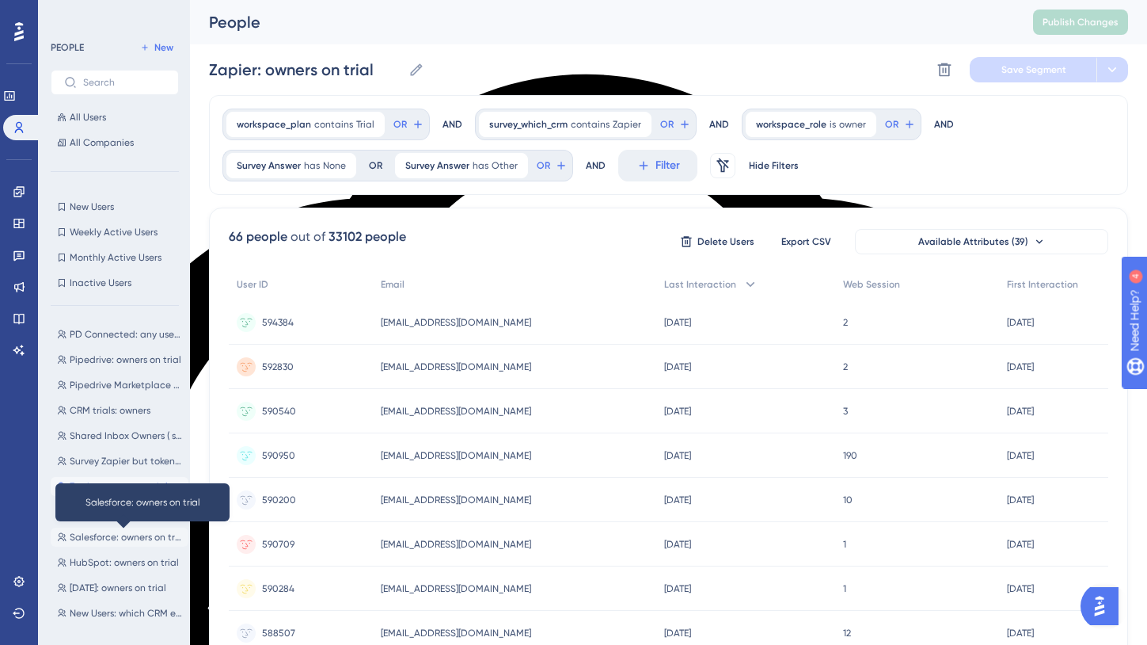
click at [112, 534] on span "Salesforce: owners on trial" at bounding box center [126, 536] width 112 height 13
type input "Salesforce: owners on trial"
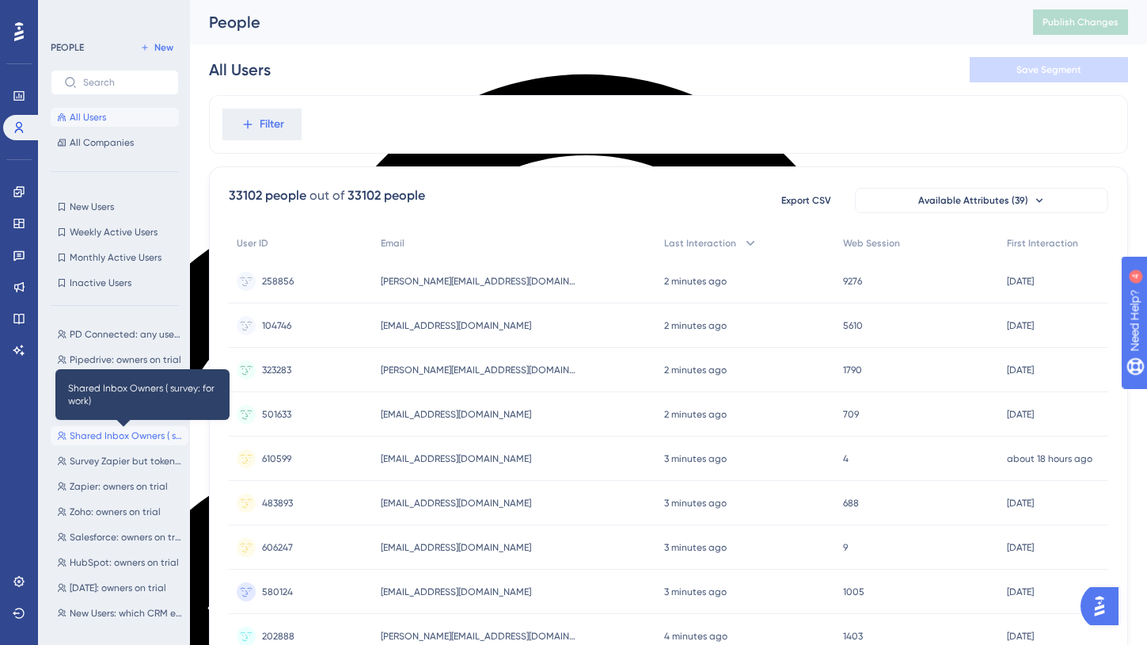
click at [118, 435] on span "Shared Inbox Owners ( survey: for work)" at bounding box center [126, 435] width 112 height 13
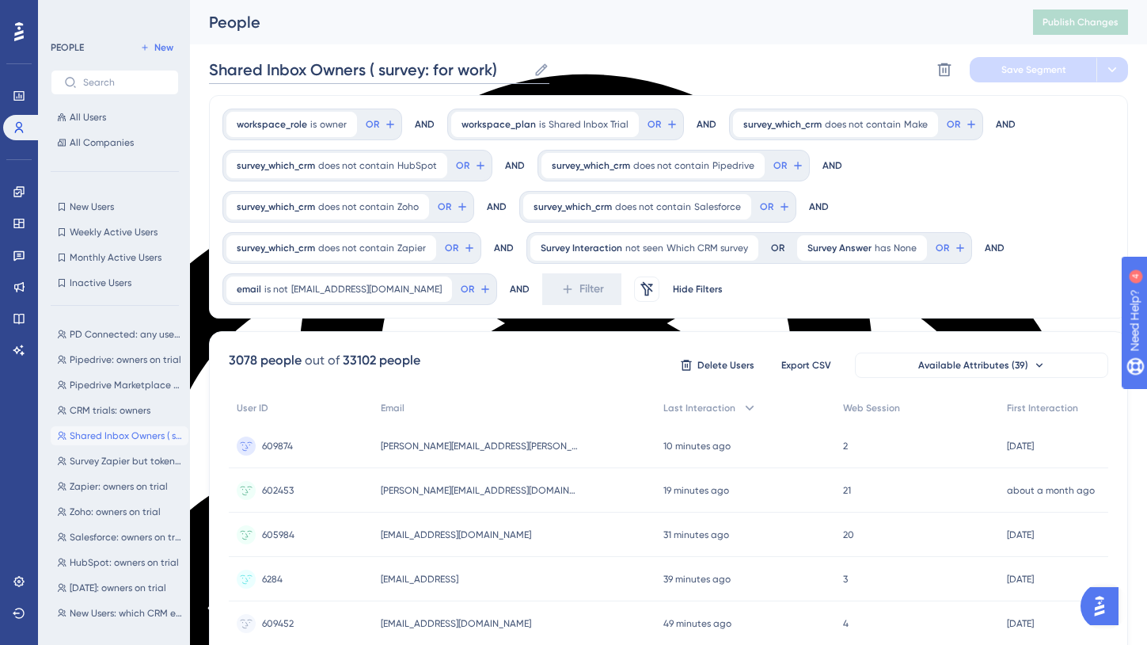
drag, startPoint x: 505, startPoint y: 64, endPoint x: 176, endPoint y: 64, distance: 329.4
click at [656, 70] on div "Shared Inbox Owners ( survey: for work) Shared Inbox Owners ( survey: for work)…" at bounding box center [668, 69] width 919 height 51
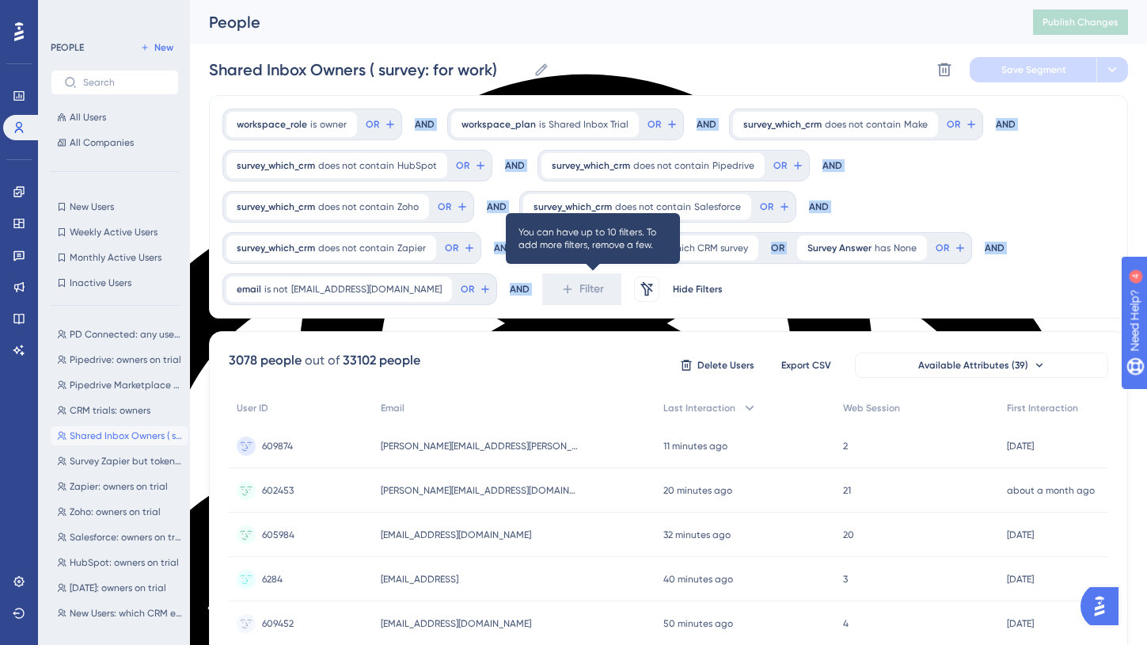
click at [602, 292] on div "workspace_role is owner owner Remove OR AND workspace_plan is Shared Inbox Tria…" at bounding box center [668, 206] width 919 height 223
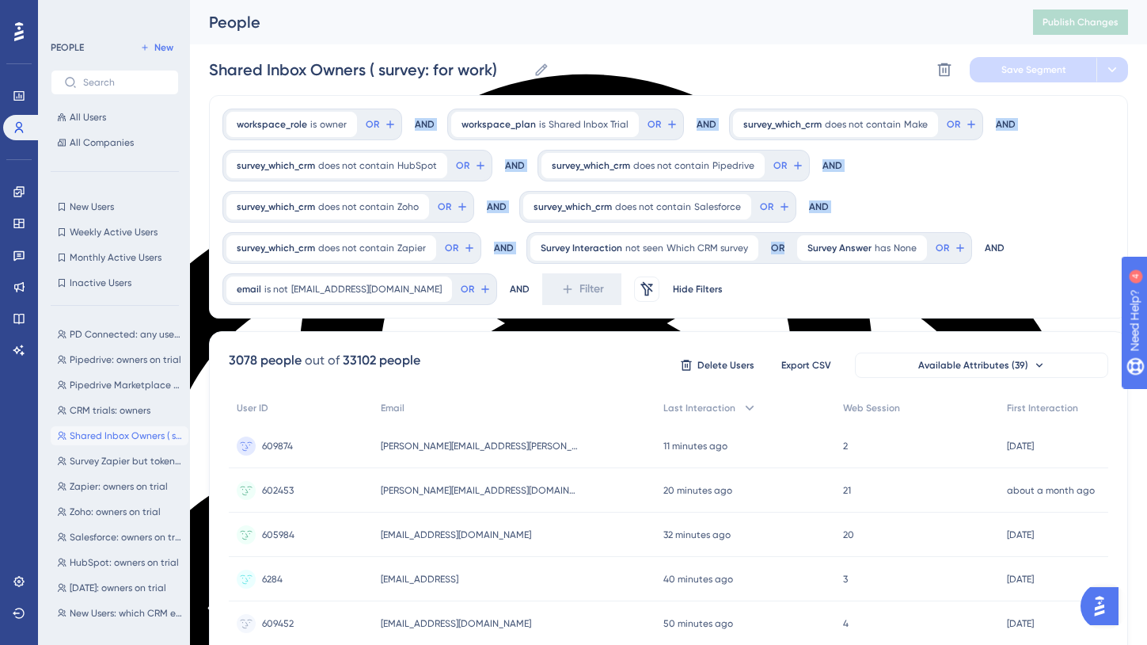
drag, startPoint x: 772, startPoint y: 279, endPoint x: 234, endPoint y: 139, distance: 556.5
type textarea "AND workspace_plan is Shared Inbox Trial OR AND survey_which_crm does not conta…"
click at [234, 139] on div "workspace_role is owner owner Remove OR AND workspace_plan is Shared Inbox Tria…" at bounding box center [668, 206] width 919 height 223
click at [17, 223] on icon at bounding box center [19, 223] width 13 height 13
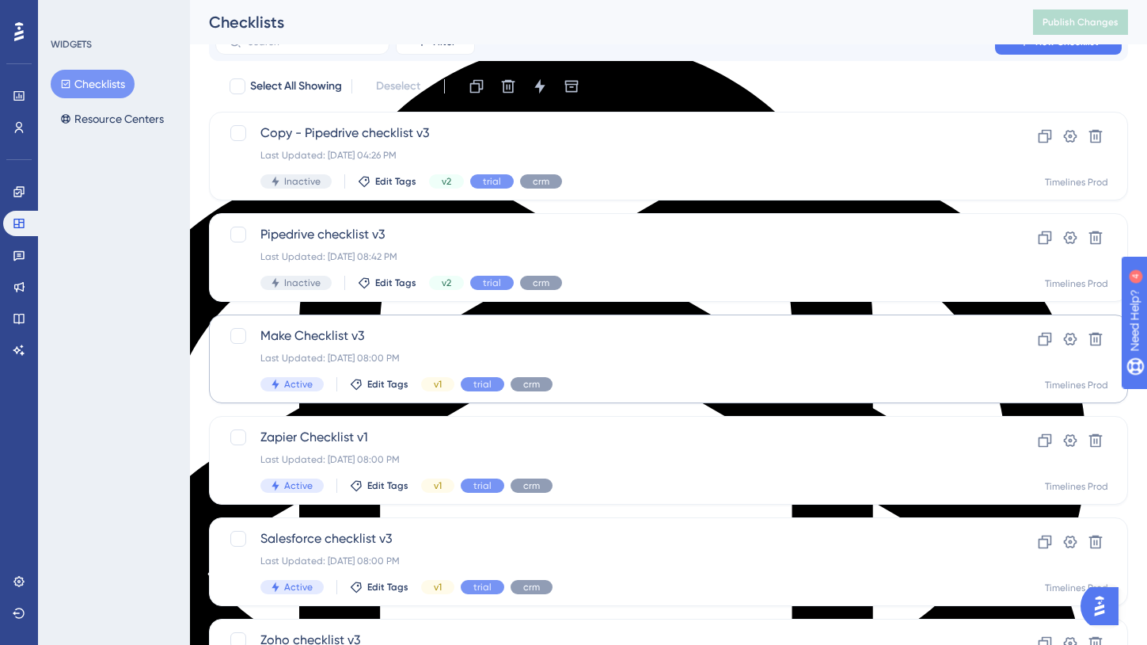
scroll to position [68, 0]
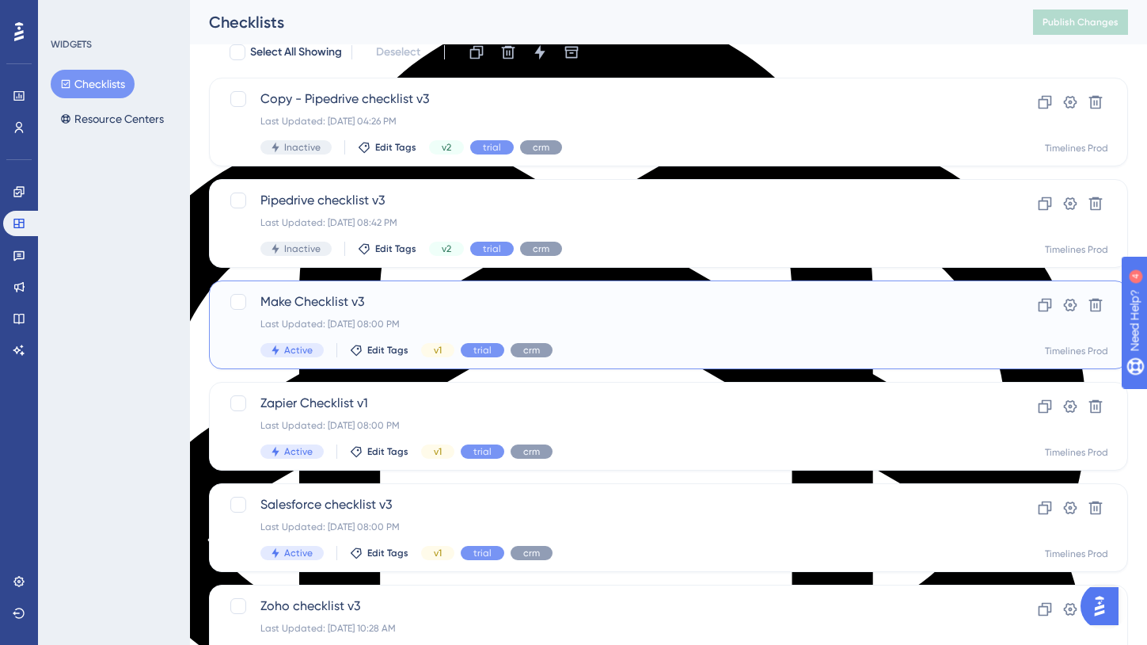
click at [343, 298] on span "Make Checklist v3" at bounding box center [605, 301] width 690 height 19
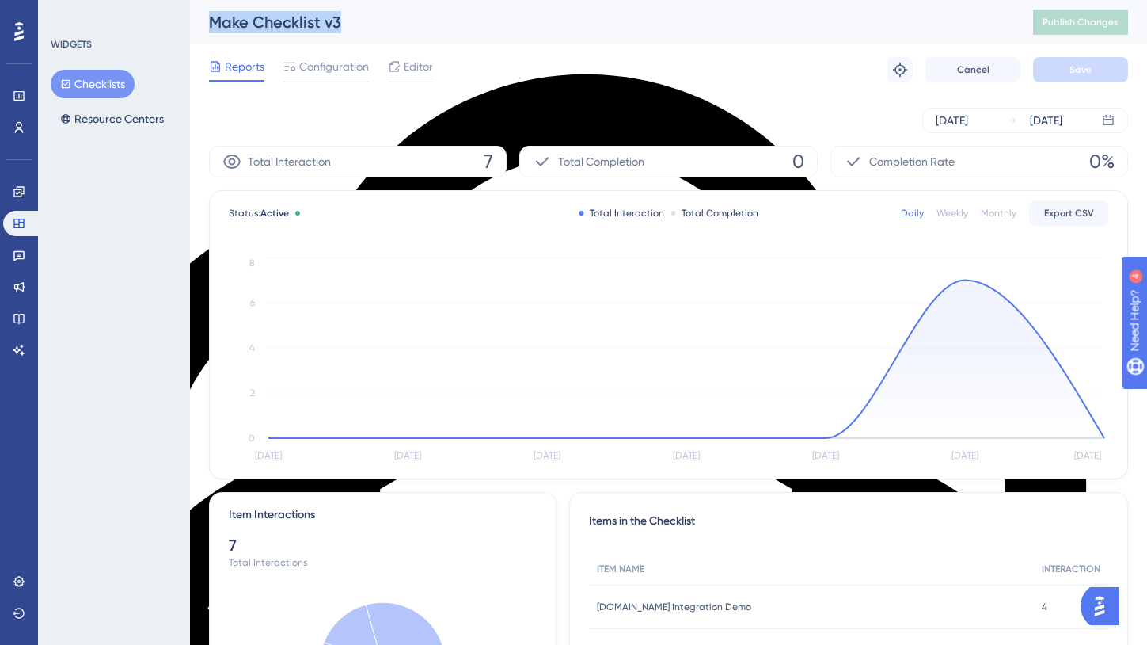
drag, startPoint x: 353, startPoint y: 21, endPoint x: 207, endPoint y: 23, distance: 146.5
click at [206, 22] on div "Make Checklist v3 Publish Changes" at bounding box center [668, 22] width 957 height 44
copy div "Make Checklist v3"
click at [341, 69] on span "Configuration" at bounding box center [334, 66] width 70 height 19
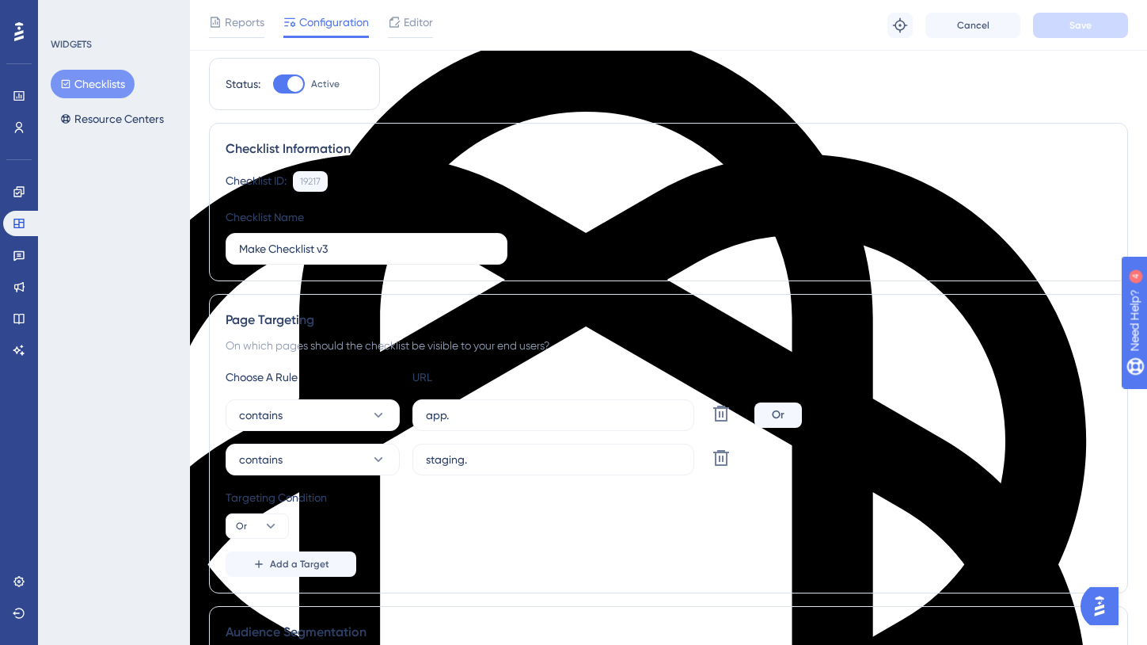
scroll to position [3, 0]
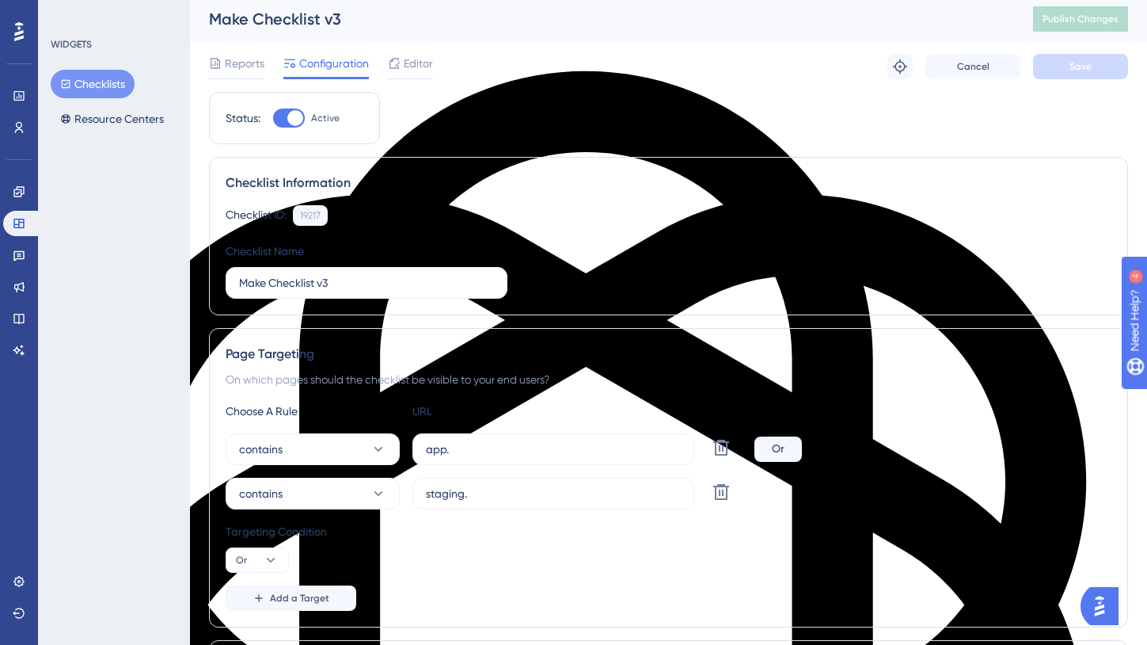
click at [94, 78] on button "Checklists" at bounding box center [93, 84] width 84 height 29
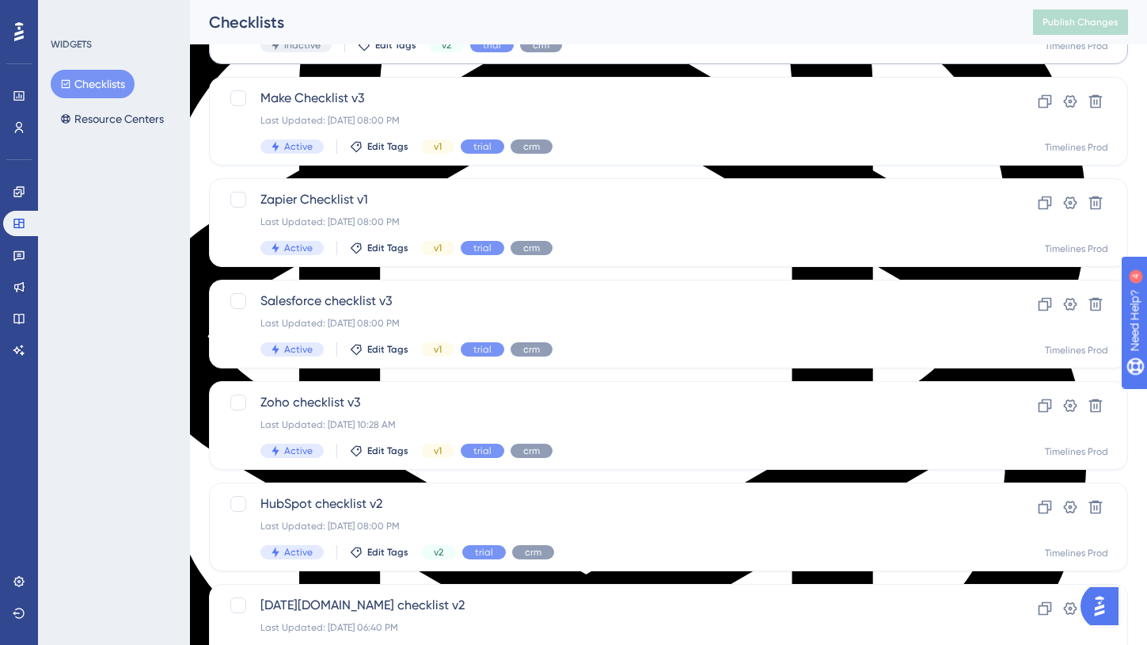
scroll to position [283, 0]
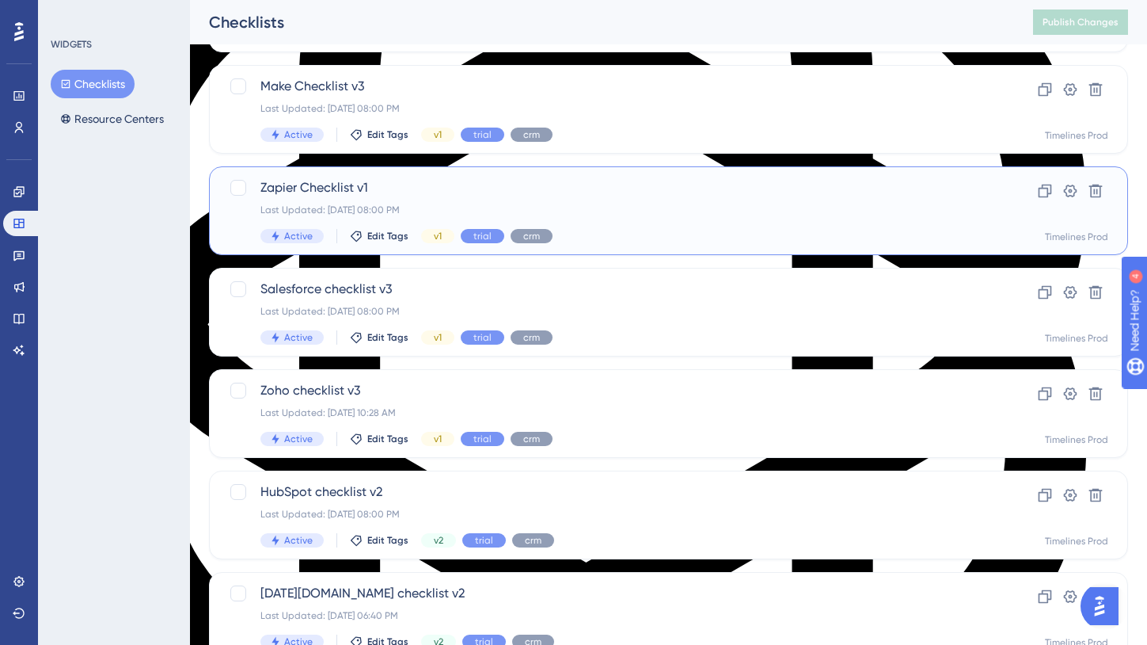
click at [335, 184] on span "Zapier Checklist v1" at bounding box center [605, 187] width 690 height 19
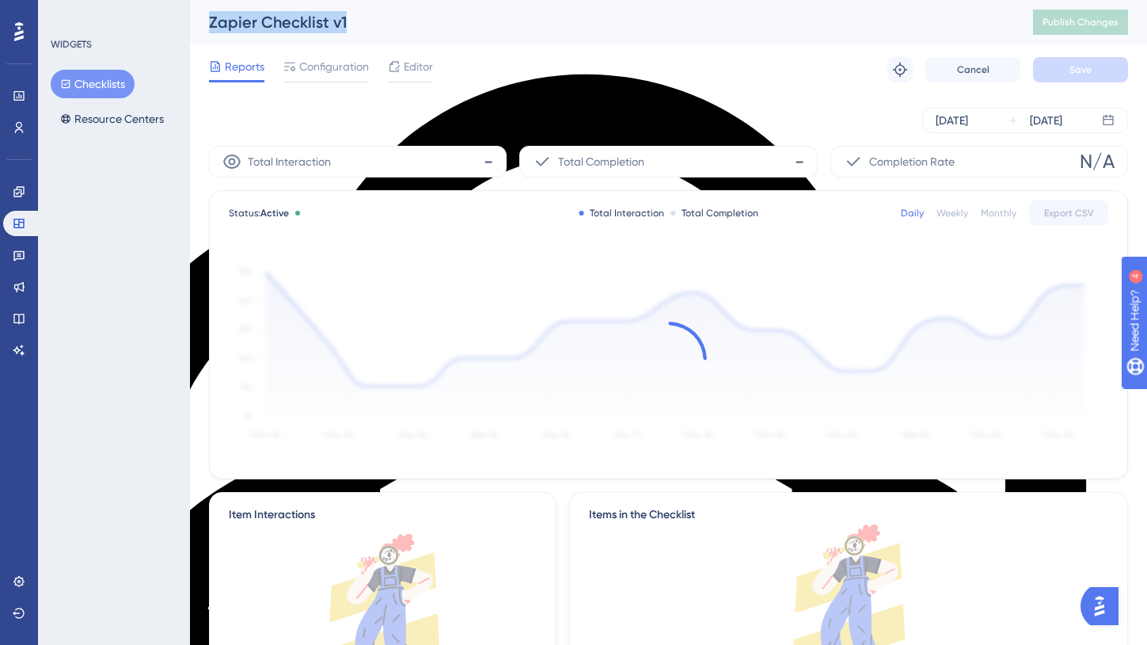
drag, startPoint x: 354, startPoint y: 25, endPoint x: 202, endPoint y: 24, distance: 152.0
click at [202, 24] on div "Zapier Checklist v1 Publish Changes" at bounding box center [668, 22] width 957 height 44
copy div "Zapier Checklist v1"
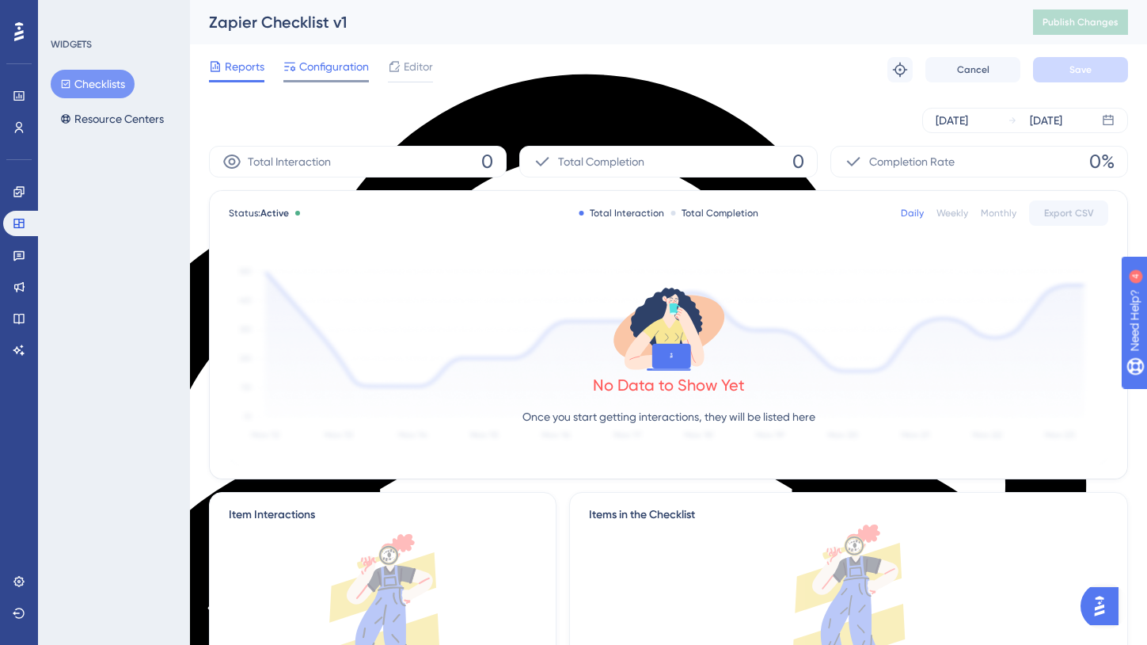
click at [333, 67] on span "Configuration" at bounding box center [334, 66] width 70 height 19
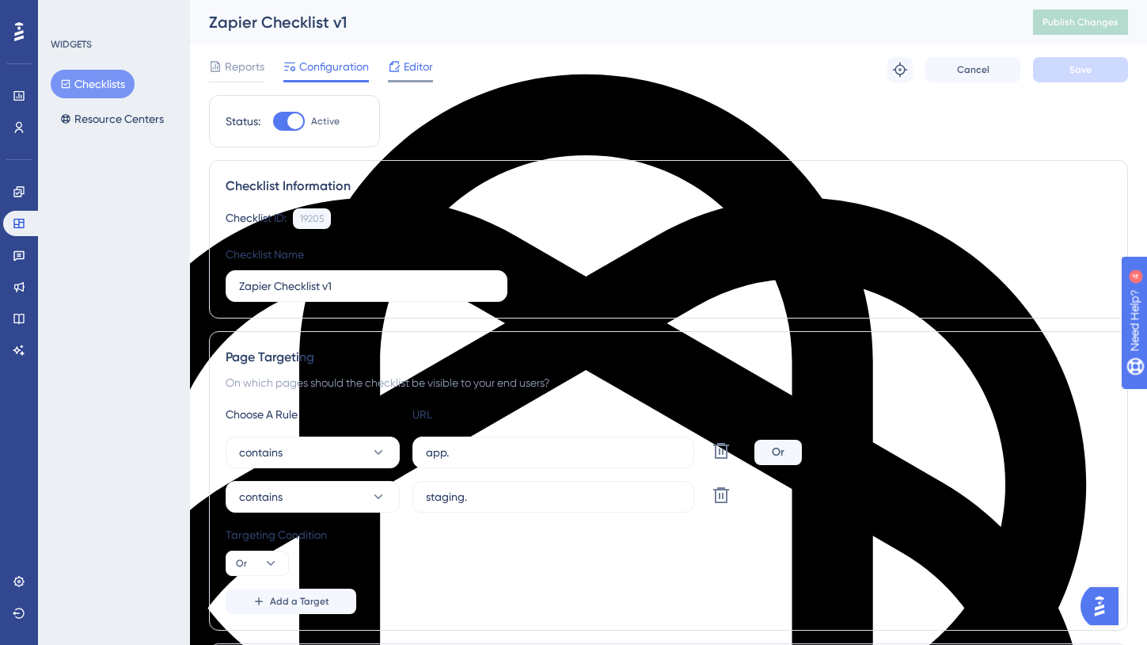
click at [416, 63] on span "Editor" at bounding box center [418, 66] width 29 height 19
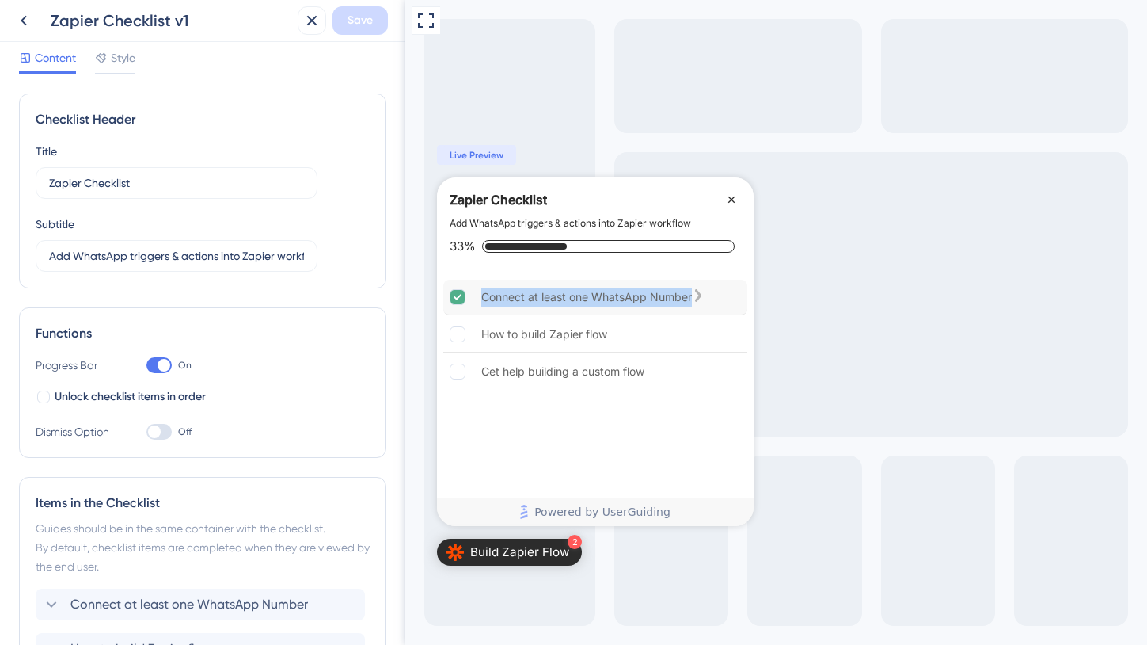
drag, startPoint x: 695, startPoint y: 295, endPoint x: 481, endPoint y: 295, distance: 213.8
click at [481, 295] on div "Connect at least one WhatsApp Number" at bounding box center [595, 297] width 304 height 36
copy div "Connect at least one WhatsApp Number"
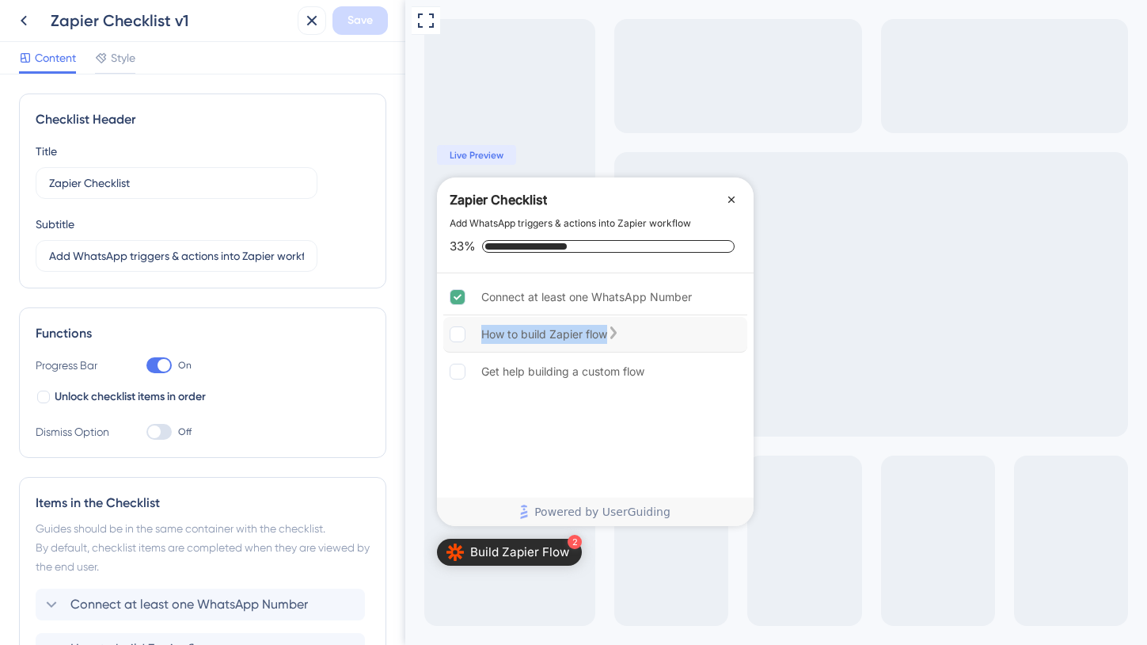
drag, startPoint x: 619, startPoint y: 336, endPoint x: 481, endPoint y: 336, distance: 138.6
click at [481, 336] on div "How to build Zapier flow" at bounding box center [595, 335] width 304 height 36
copy div "How to build Zapier flow"
drag, startPoint x: 657, startPoint y: 376, endPoint x: 481, endPoint y: 375, distance: 175.8
click at [481, 375] on div "Get help building a custom flow" at bounding box center [595, 371] width 304 height 35
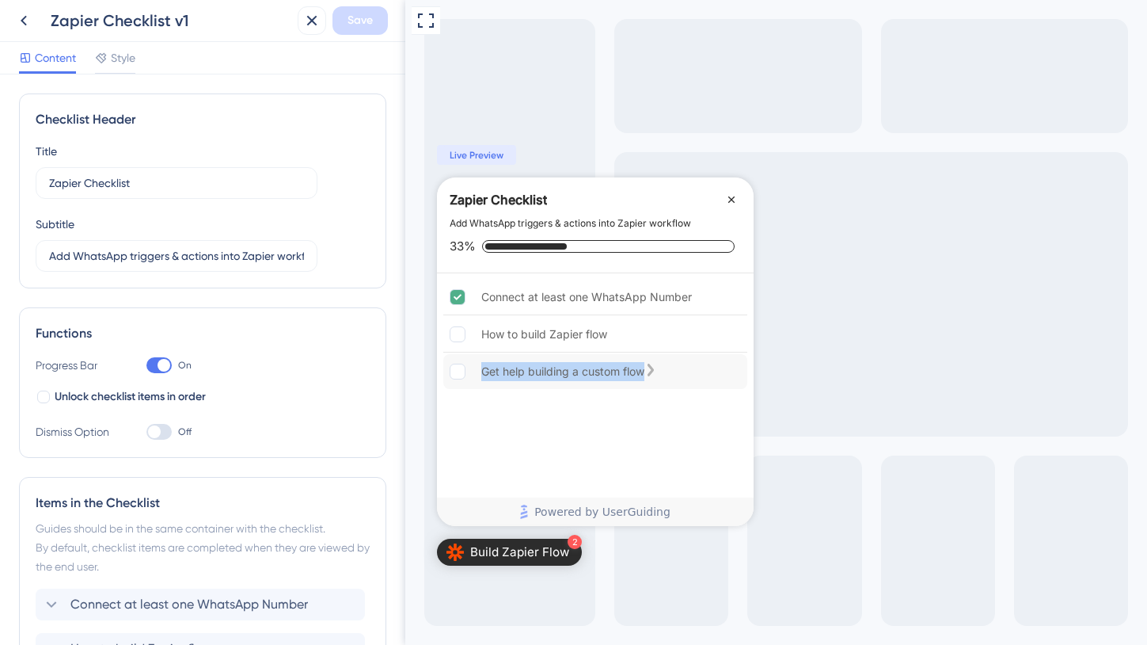
copy div "Get help building a custom flow"
click at [20, 21] on icon at bounding box center [23, 20] width 19 height 19
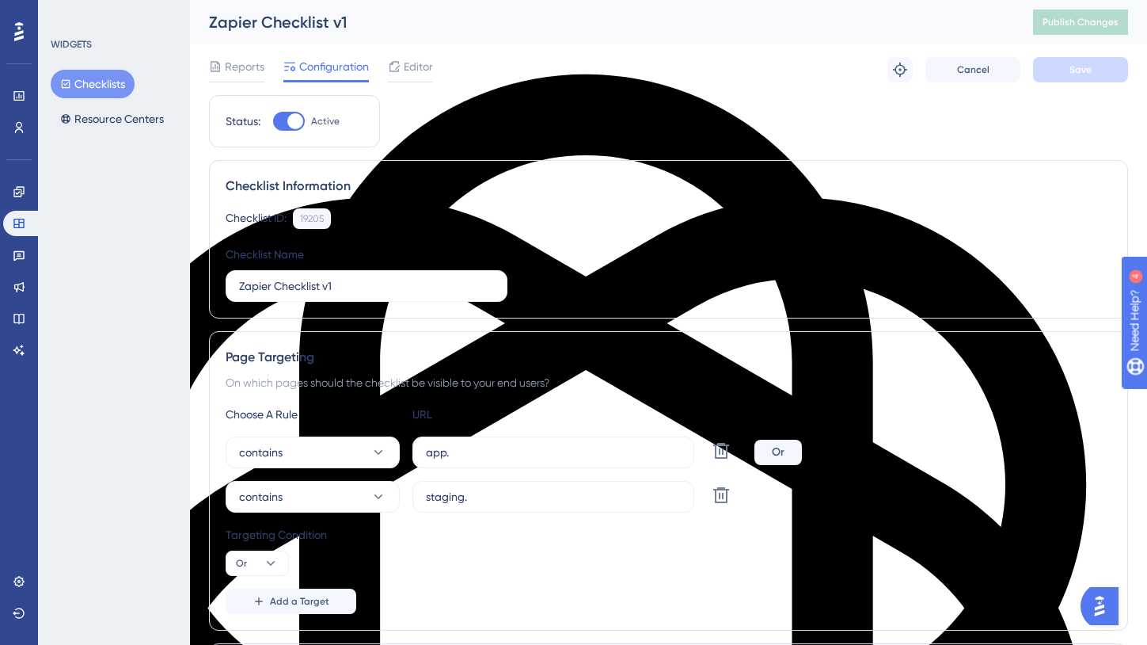
click at [111, 84] on button "Checklists" at bounding box center [93, 84] width 84 height 29
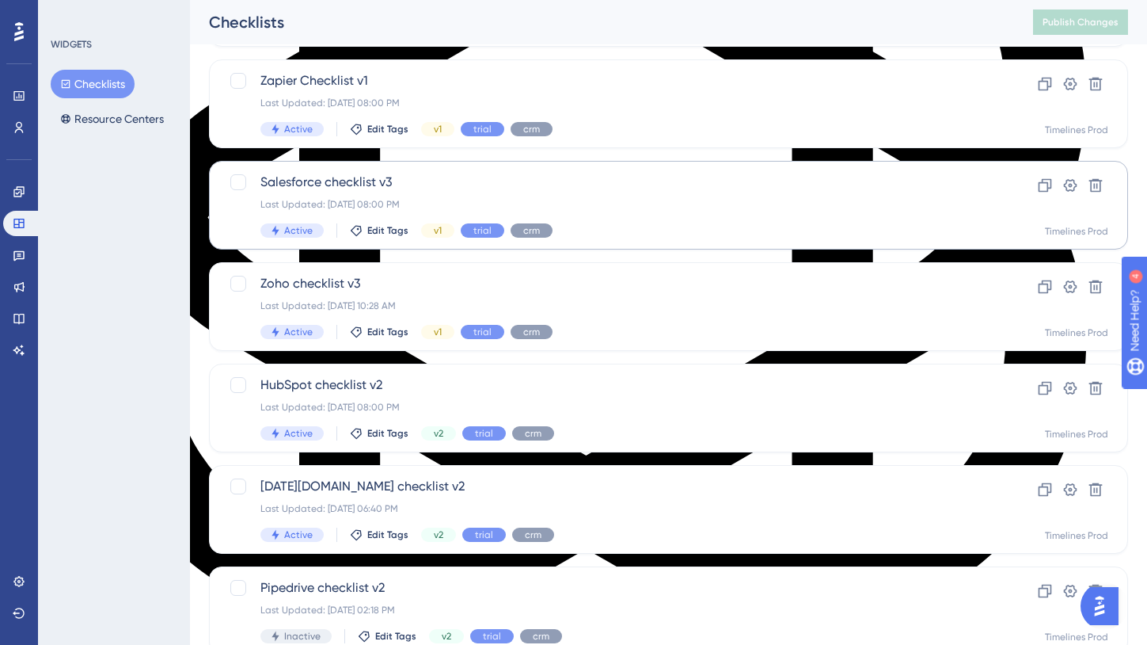
scroll to position [337, 0]
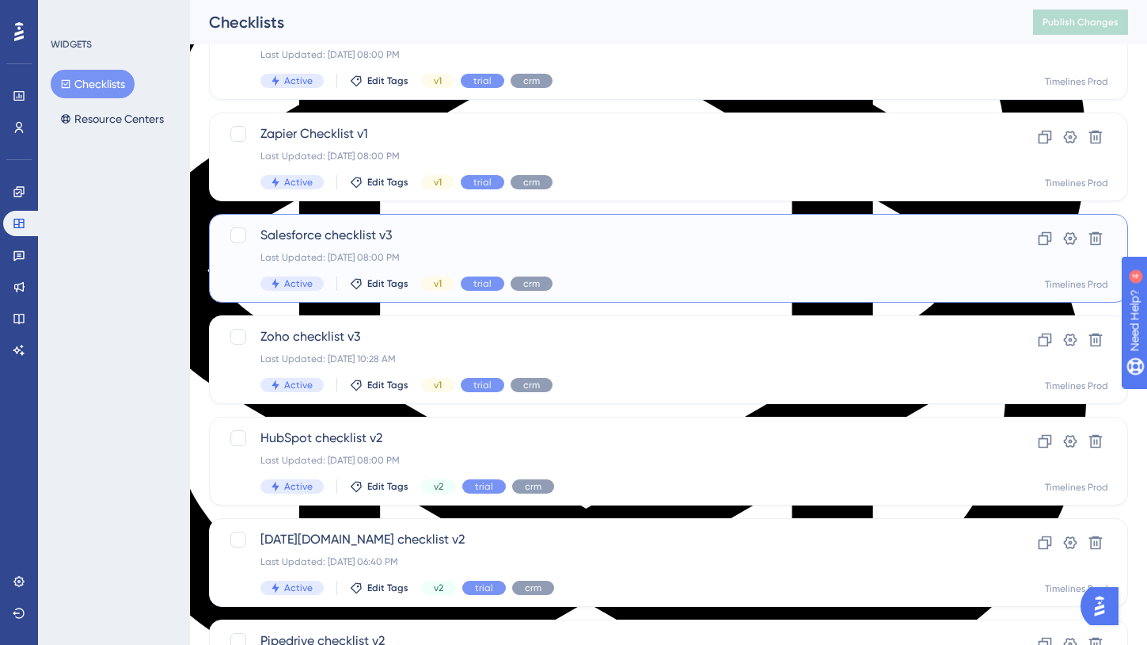
click at [329, 231] on span "Salesforce checklist v3" at bounding box center [605, 235] width 690 height 19
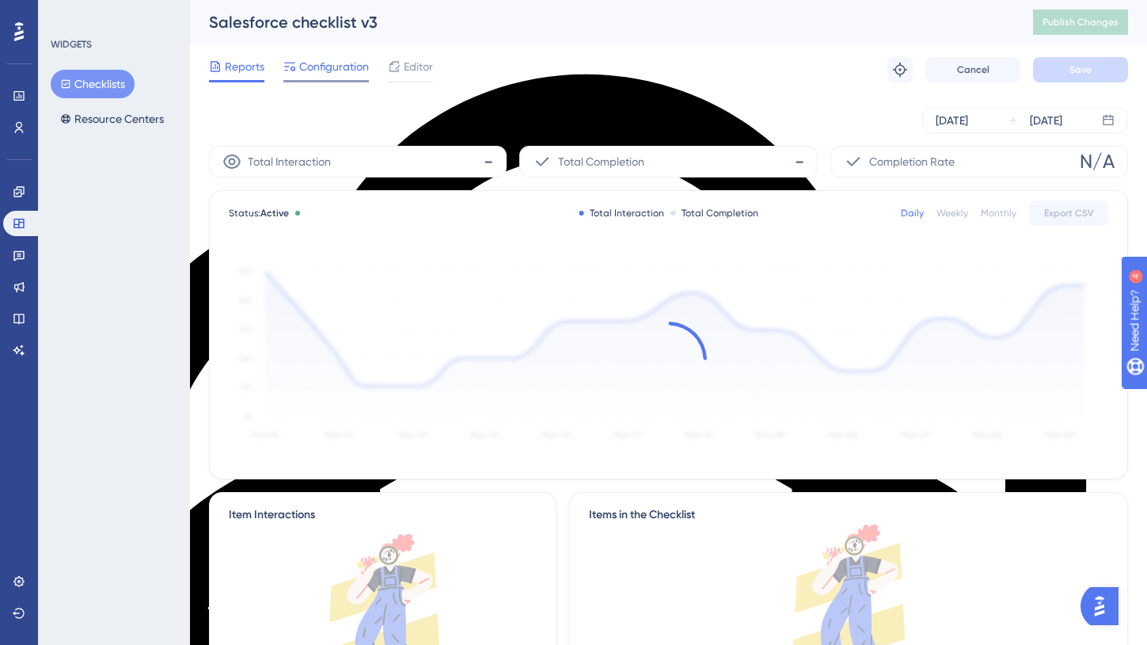
click at [331, 67] on span "Configuration" at bounding box center [334, 66] width 70 height 19
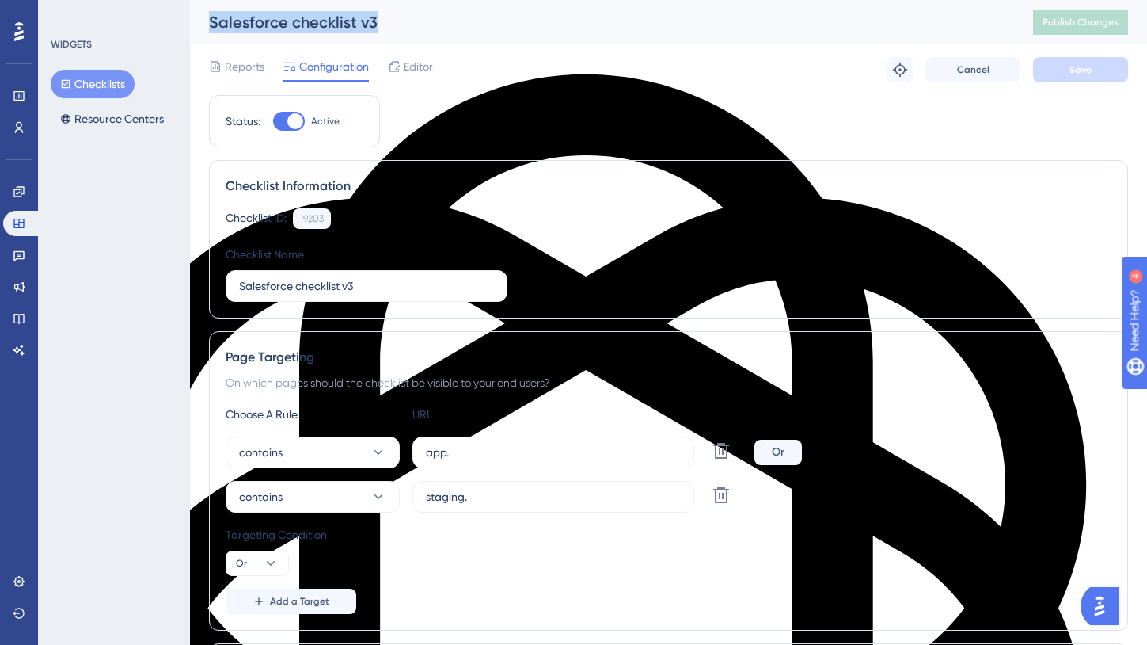
drag, startPoint x: 379, startPoint y: 21, endPoint x: 206, endPoint y: 20, distance: 173.4
click at [206, 20] on div "Salesforce checklist v3 Publish Changes" at bounding box center [668, 22] width 957 height 44
copy div "Salesforce checklist v3"
click at [407, 71] on span "Editor" at bounding box center [418, 66] width 29 height 19
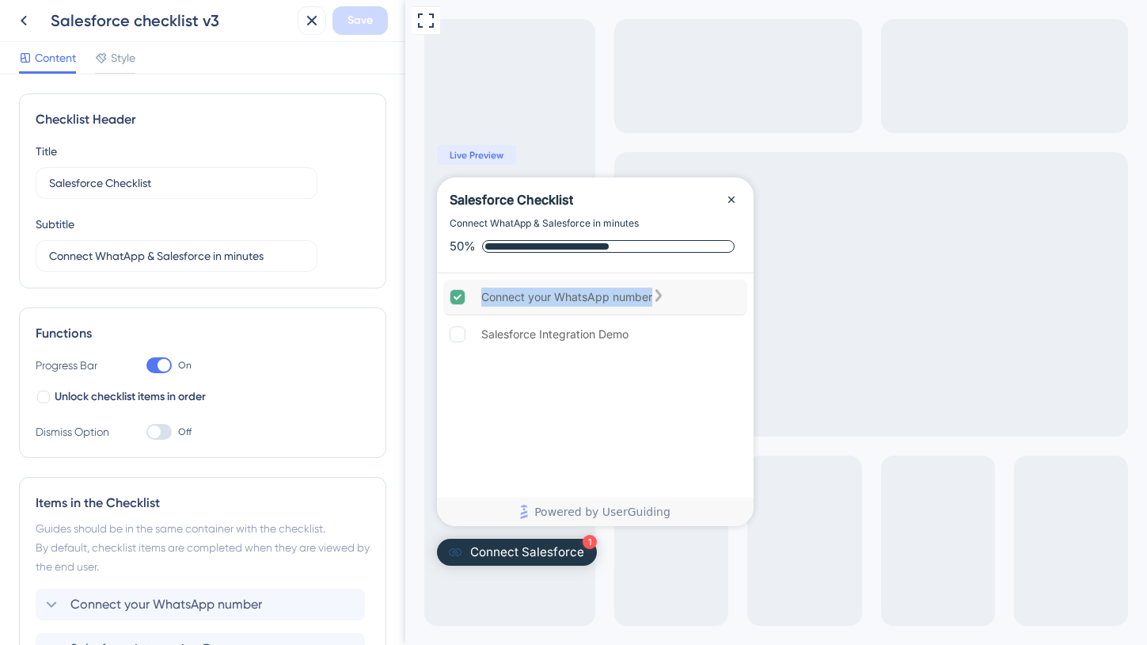
drag, startPoint x: 661, startPoint y: 298, endPoint x: 480, endPoint y: 297, distance: 181.3
click at [480, 297] on div "Connect your WhatsApp number" at bounding box center [595, 297] width 304 height 36
copy div "Connect your WhatsApp number"
drag, startPoint x: 634, startPoint y: 333, endPoint x: 479, endPoint y: 333, distance: 155.2
click at [479, 333] on div "Salesforce Integration Demo" at bounding box center [595, 334] width 304 height 35
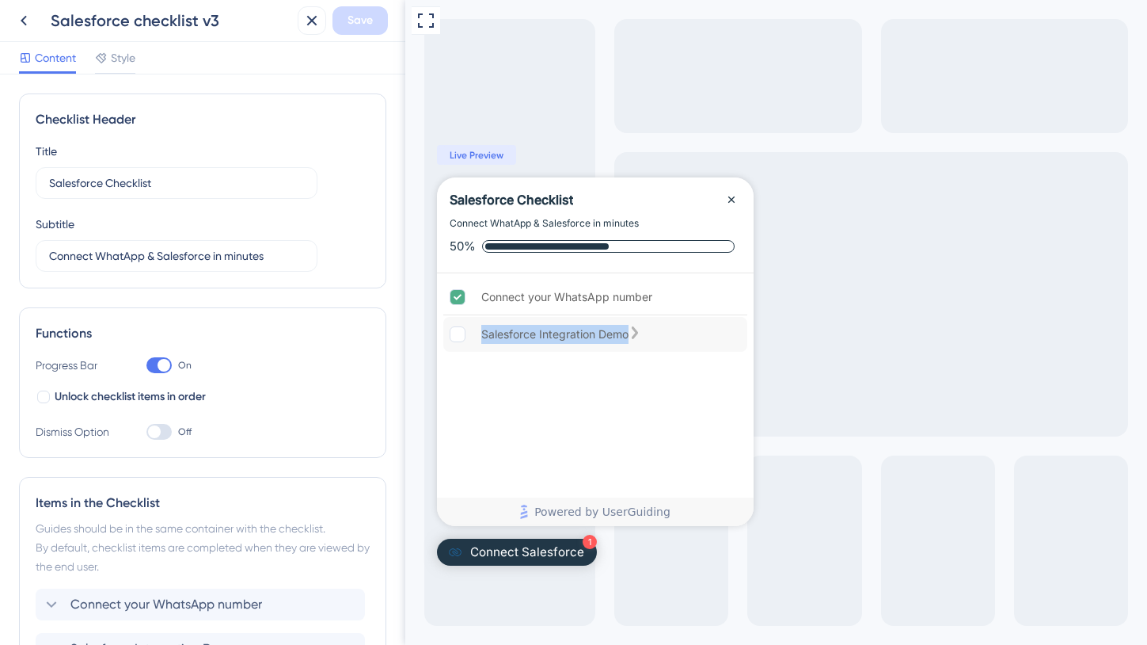
copy div "Salesforce Integration Demo"
click at [21, 15] on icon at bounding box center [23, 20] width 19 height 19
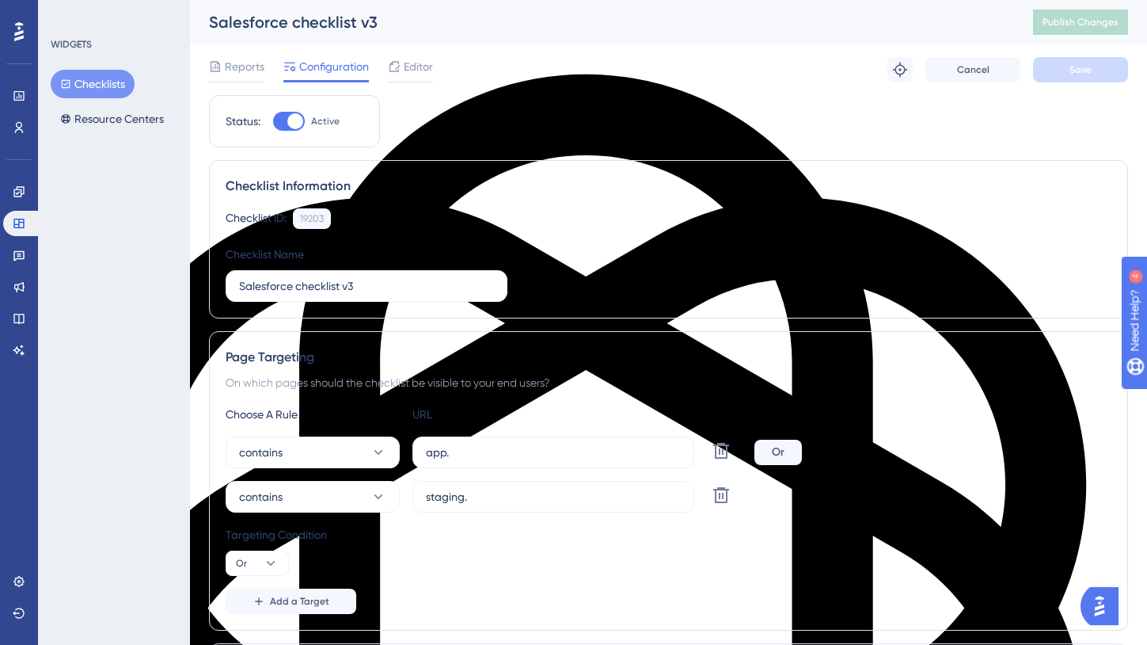
click at [116, 86] on button "Checklists" at bounding box center [93, 84] width 84 height 29
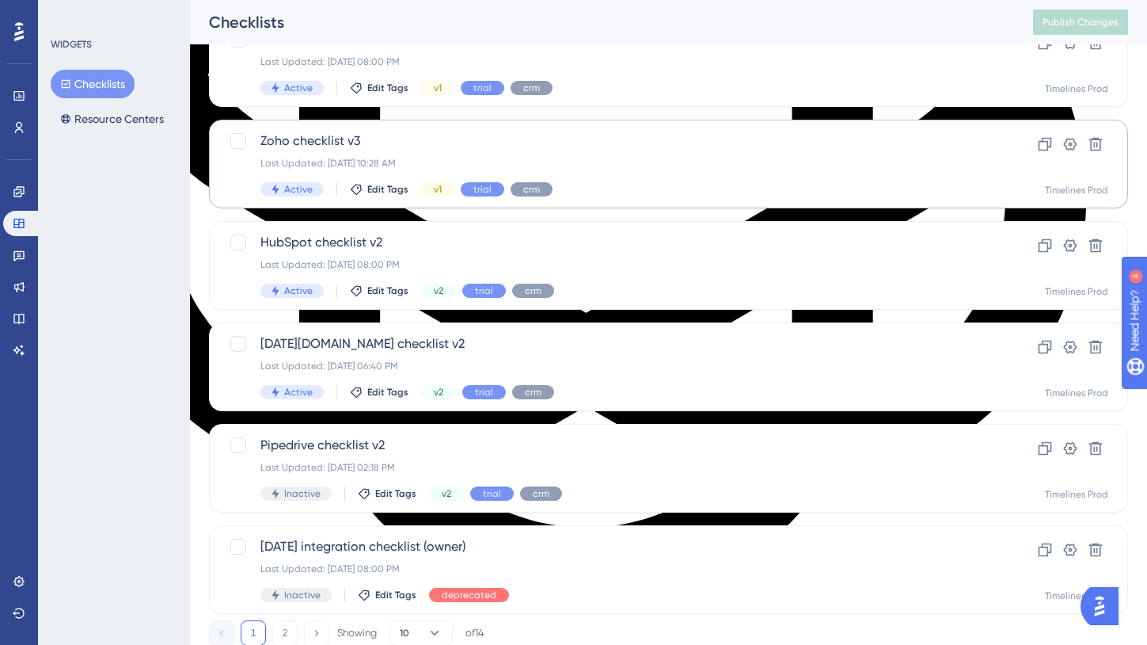
scroll to position [584, 0]
